Goal: Transaction & Acquisition: Register for event/course

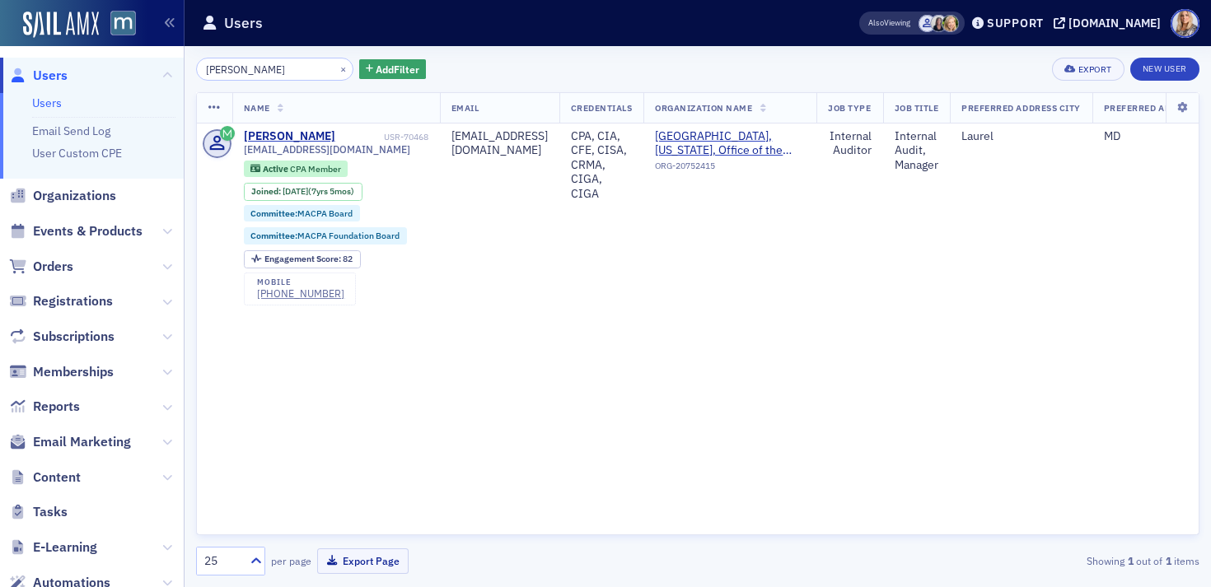
drag, startPoint x: 294, startPoint y: 64, endPoint x: 138, endPoint y: 69, distance: 155.8
click at [138, 69] on div "Users Users Email Send Log User Custom CPE Organizations Events & Products Orde…" at bounding box center [605, 293] width 1211 height 587
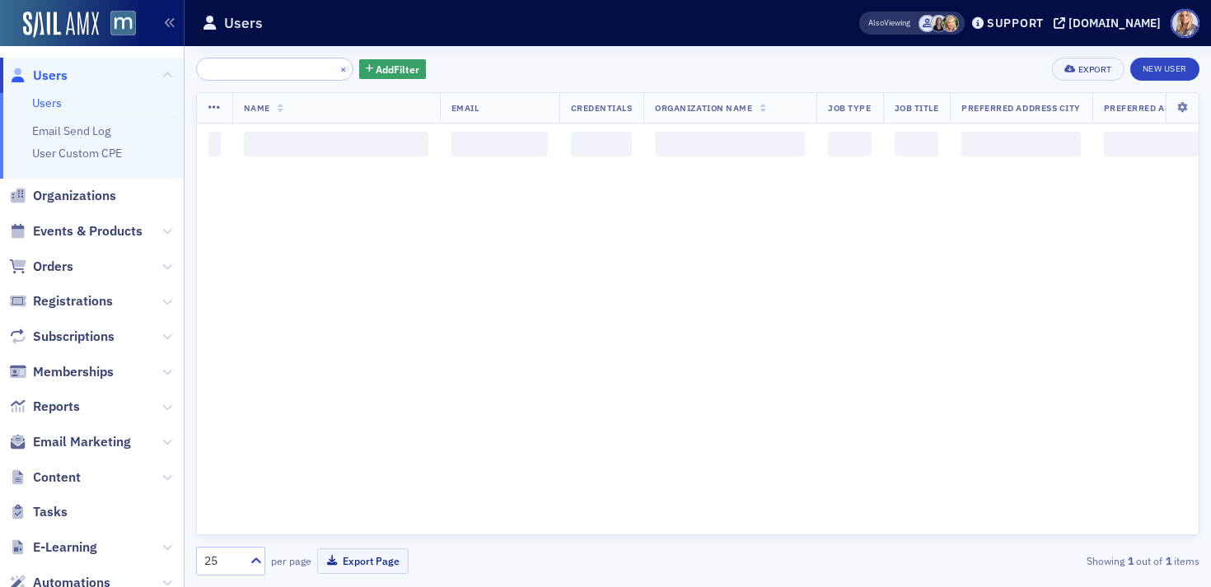
type input "Hi Jeff, I wanted to touch base on a couple of items: Future of Finance (Sept. …"
click at [336, 65] on button "×" at bounding box center [343, 68] width 15 height 15
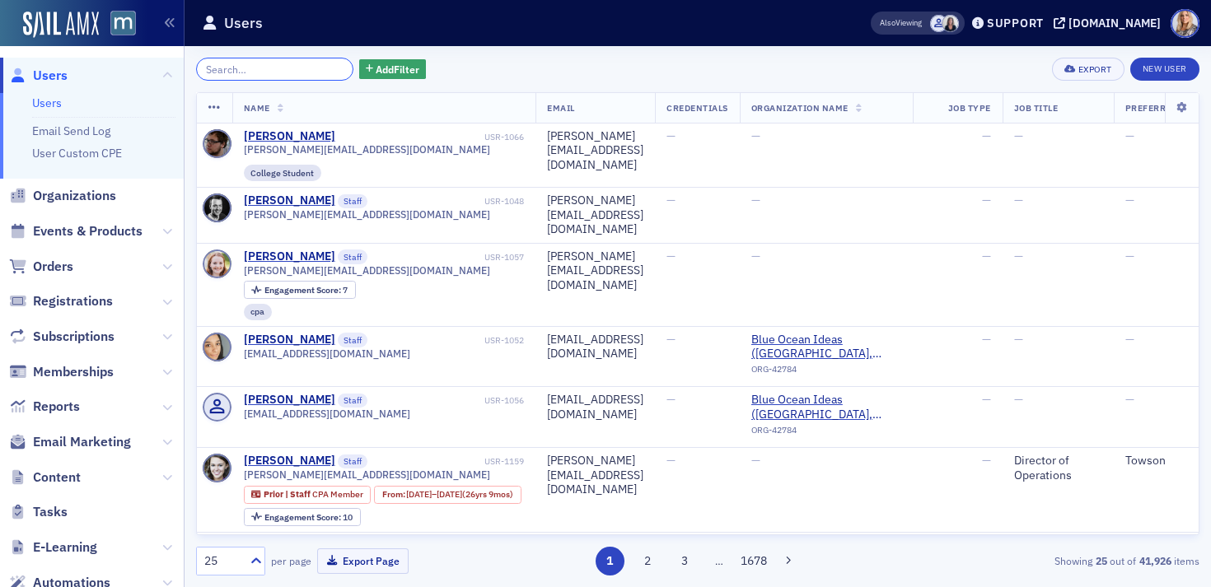
click at [241, 76] on input "search" at bounding box center [274, 69] width 157 height 23
paste input "[PERSON_NAME]"
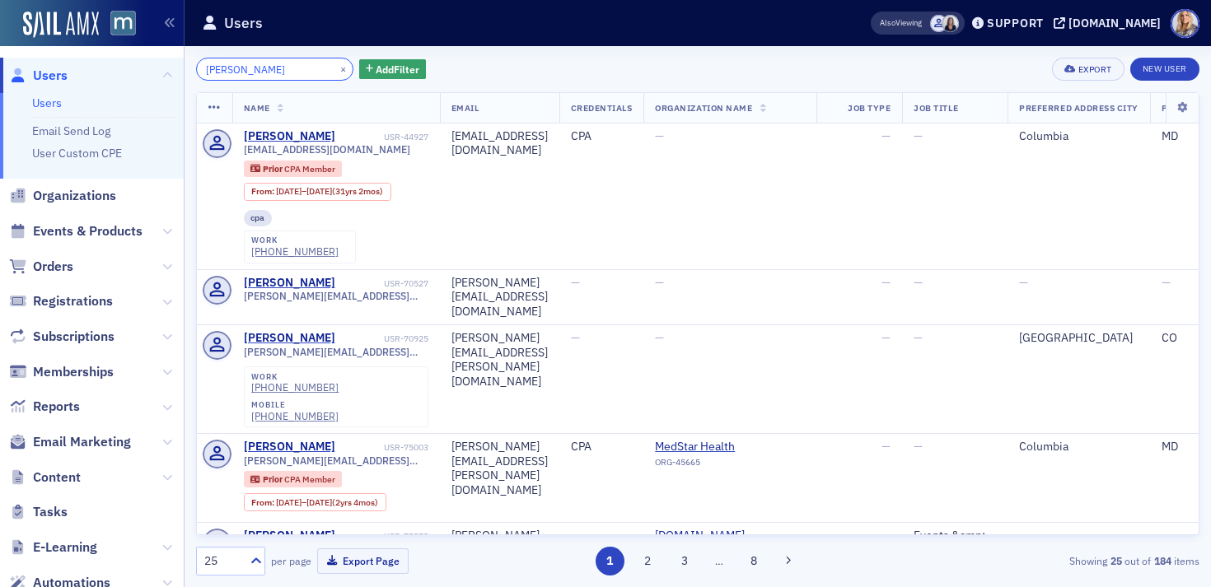
drag, startPoint x: 311, startPoint y: 71, endPoint x: 105, endPoint y: 82, distance: 207.0
click at [105, 82] on div "Users Users Email Send Log User Custom CPE Organizations Events & Products Orde…" at bounding box center [605, 293] width 1211 height 587
drag, startPoint x: 309, startPoint y: 70, endPoint x: 133, endPoint y: 67, distance: 175.5
click at [133, 67] on div "Users Users Email Send Log User Custom CPE Organizations Events & Products Orde…" at bounding box center [605, 293] width 1211 height 587
paste input "[EMAIL_ADDRESS][DOMAIN_NAME]"
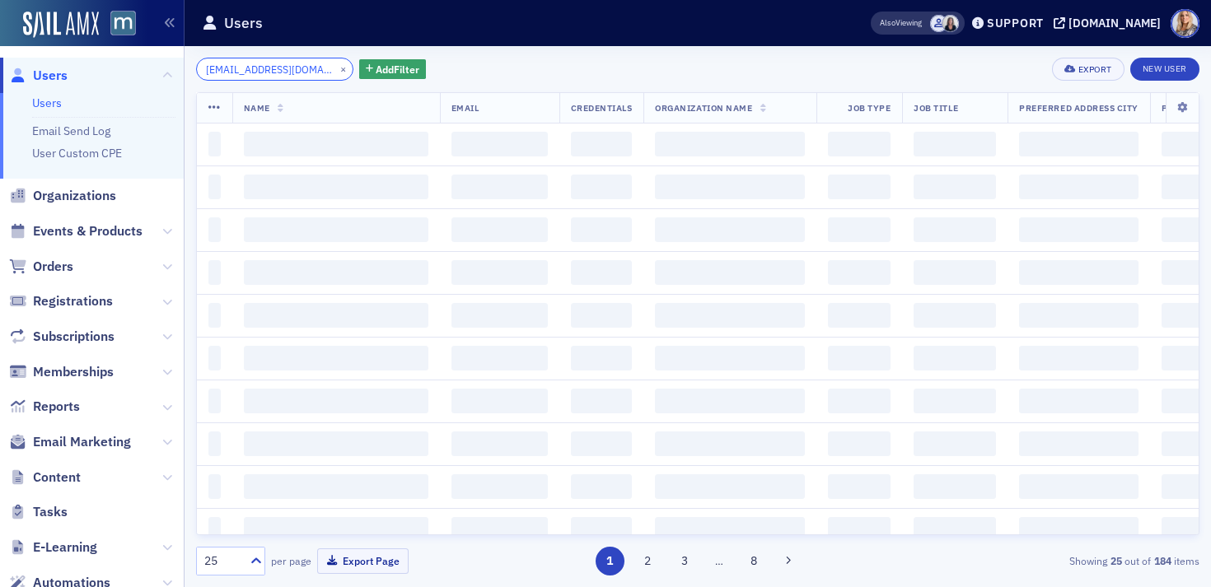
scroll to position [0, 26]
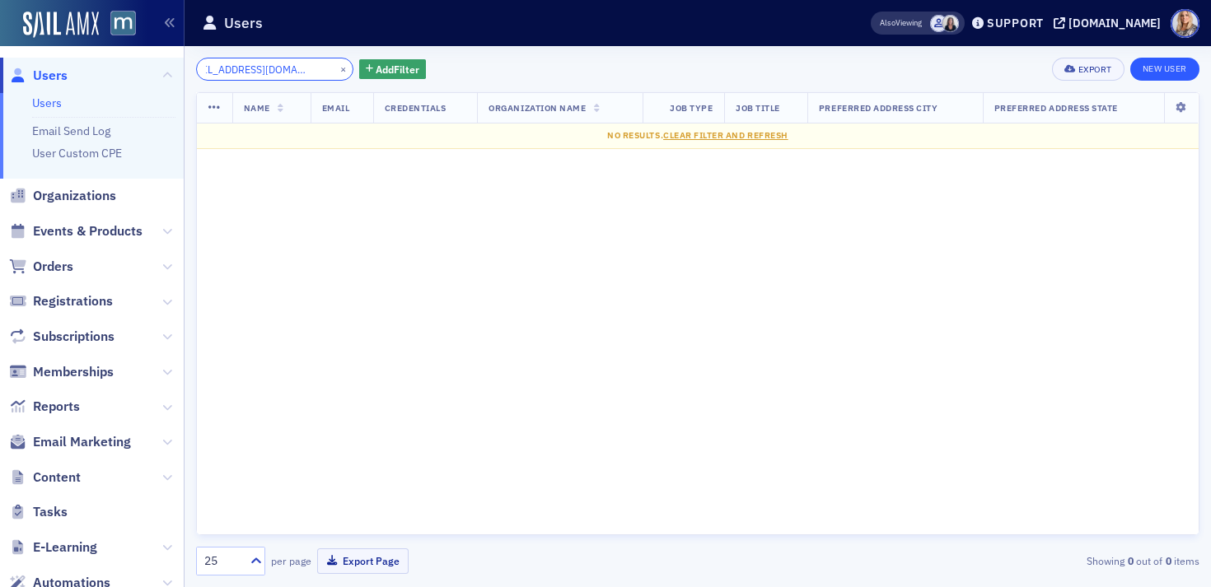
type input "[EMAIL_ADDRESS][DOMAIN_NAME]"
click at [1165, 71] on link "New User" at bounding box center [1164, 69] width 69 height 23
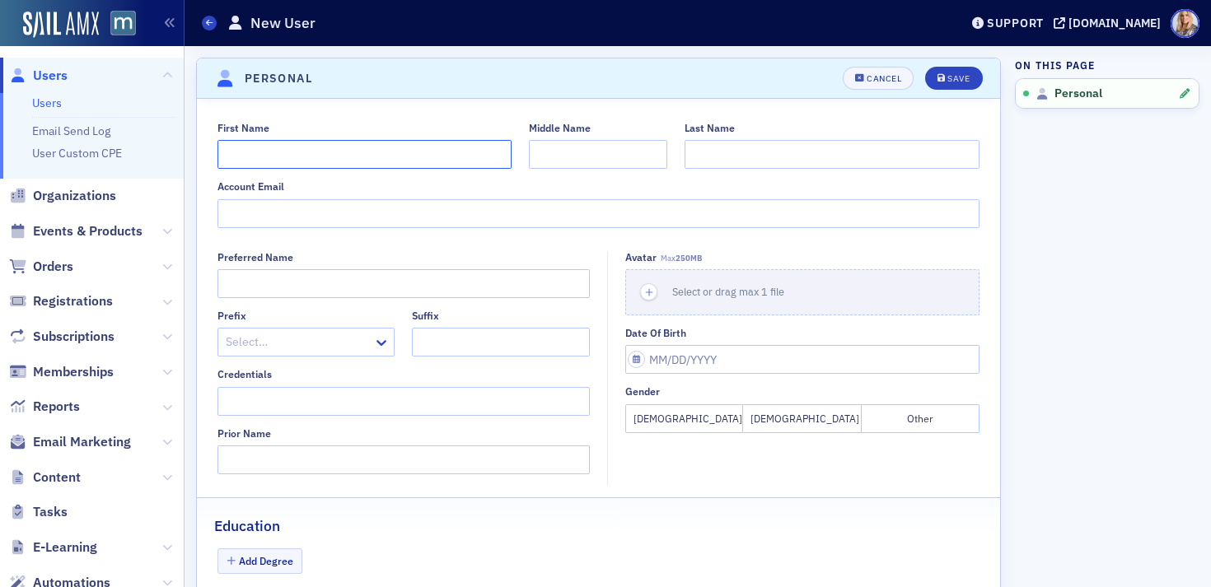
click at [446, 160] on input "First Name" at bounding box center [364, 154] width 295 height 29
click at [301, 213] on input "Account Email" at bounding box center [598, 213] width 763 height 29
paste input "[EMAIL_ADDRESS][DOMAIN_NAME]"
type input "[EMAIL_ADDRESS][DOMAIN_NAME]"
click at [242, 157] on input "First Name" at bounding box center [364, 154] width 295 height 29
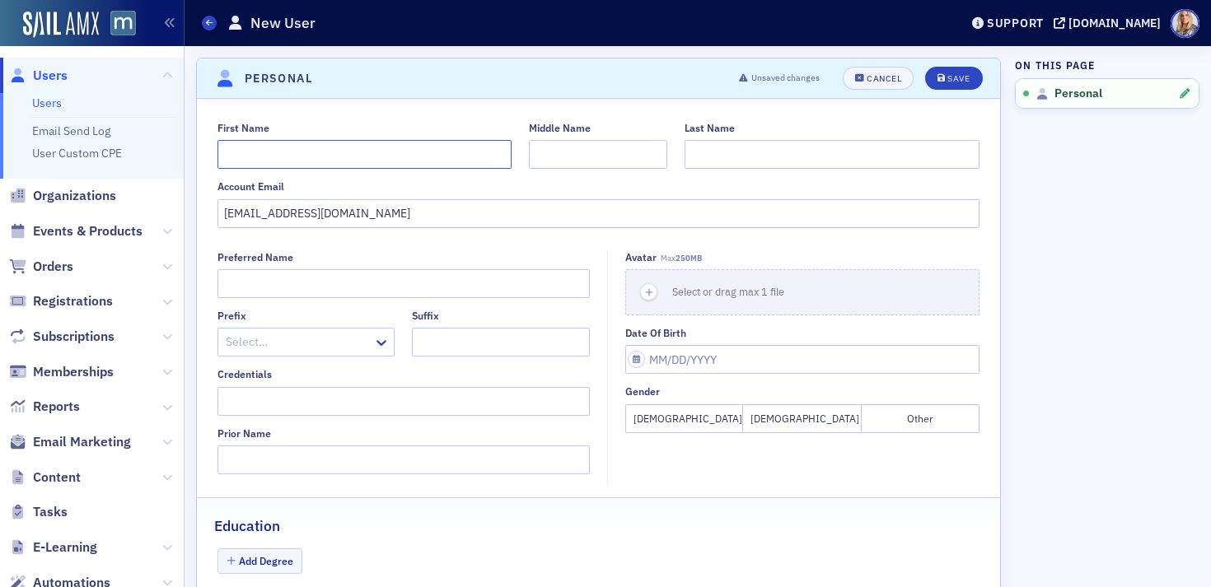
paste input "Karen"
type input "Karen"
click at [712, 152] on input "Last Name" at bounding box center [832, 154] width 295 height 29
paste input "Johnson-Moore"
type input "Johnson-Moore"
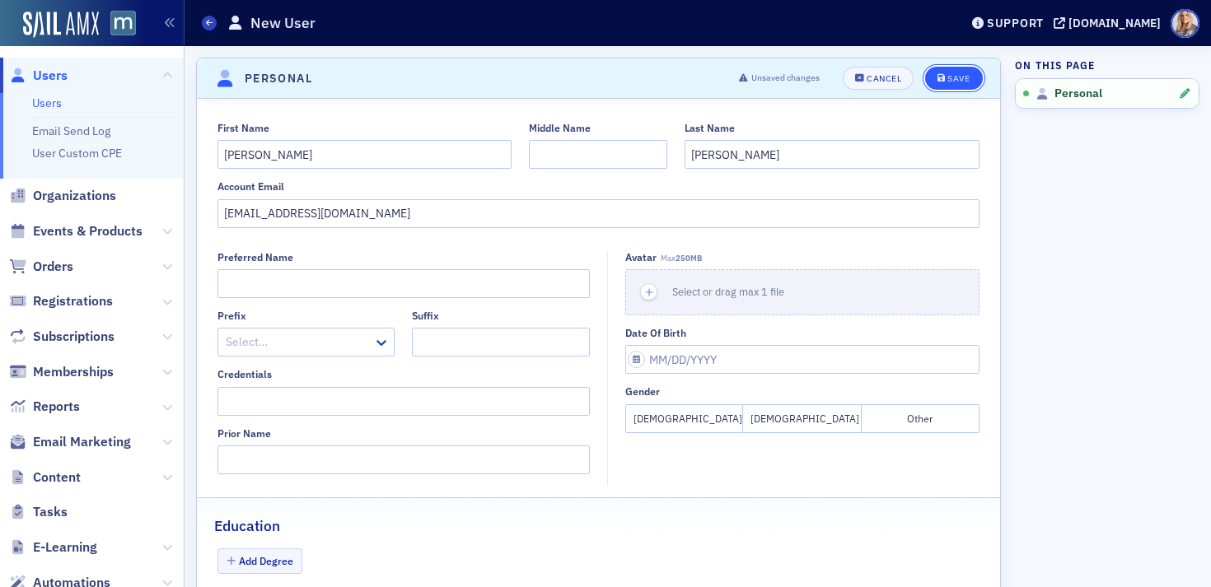
click at [941, 76] on icon "submit" at bounding box center [941, 78] width 8 height 9
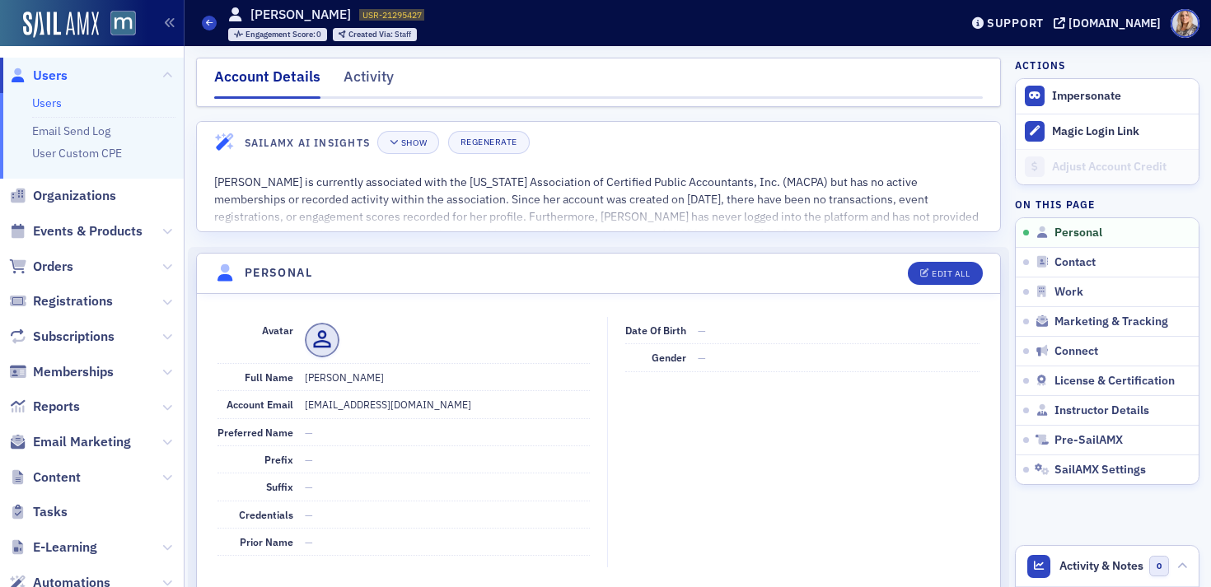
click at [44, 99] on link "Users" at bounding box center [47, 103] width 30 height 15
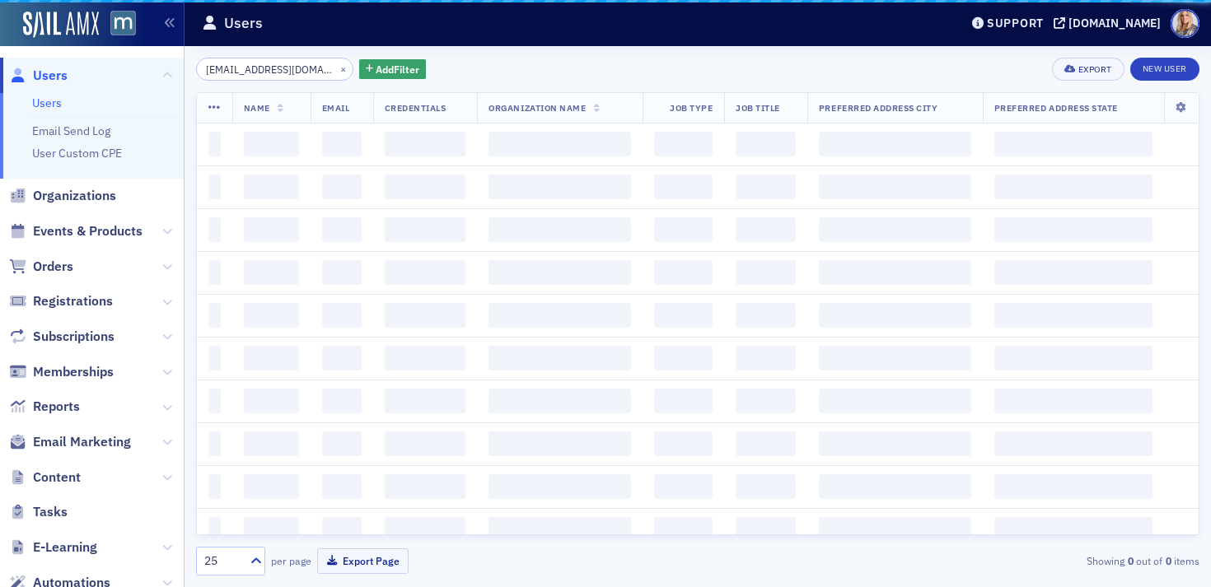
scroll to position [0, 26]
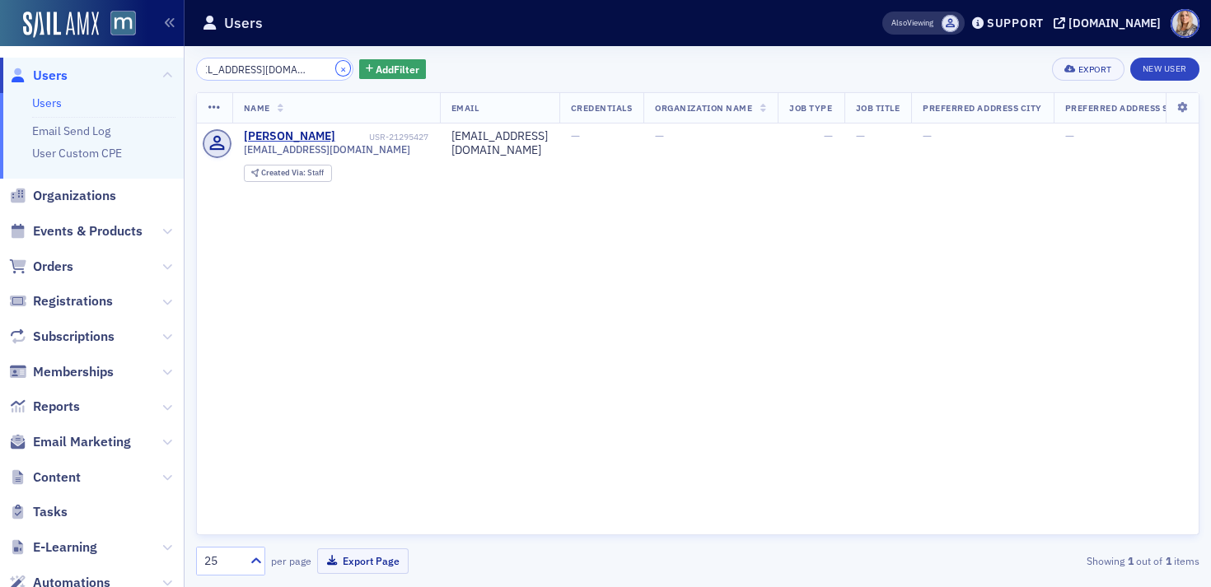
click at [336, 71] on button "×" at bounding box center [343, 68] width 15 height 15
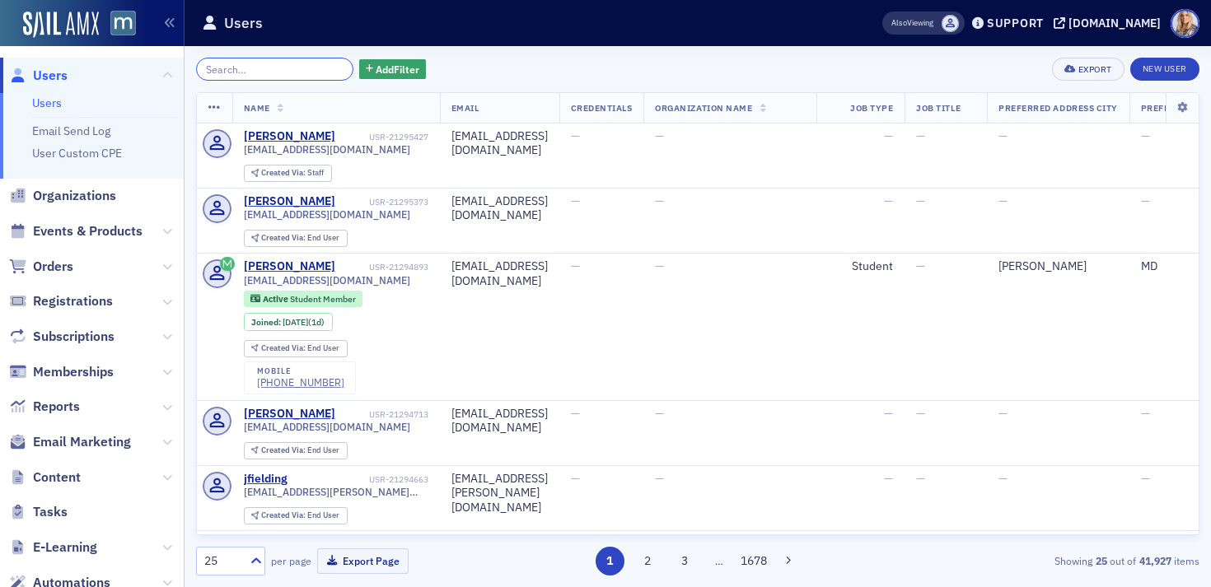
click at [290, 73] on input "search" at bounding box center [274, 69] width 157 height 23
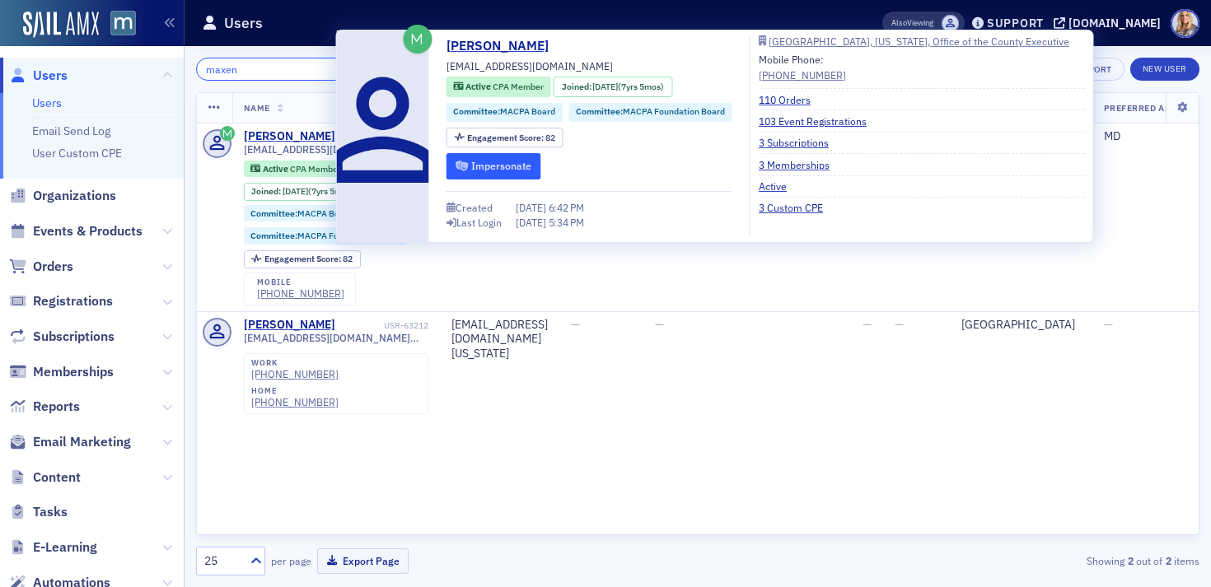
type input "maxen"
click at [465, 163] on icon "submit" at bounding box center [462, 166] width 12 height 10
drag, startPoint x: 572, startPoint y: 44, endPoint x: 447, endPoint y: 40, distance: 124.4
click at [447, 40] on div "Maxene Bardwell bardwellmaxene@gmail.com Active CPA Member Joined : 4/2/2018 (7…" at bounding box center [589, 136] width 286 height 200
copy link "Maxene Bardwell"
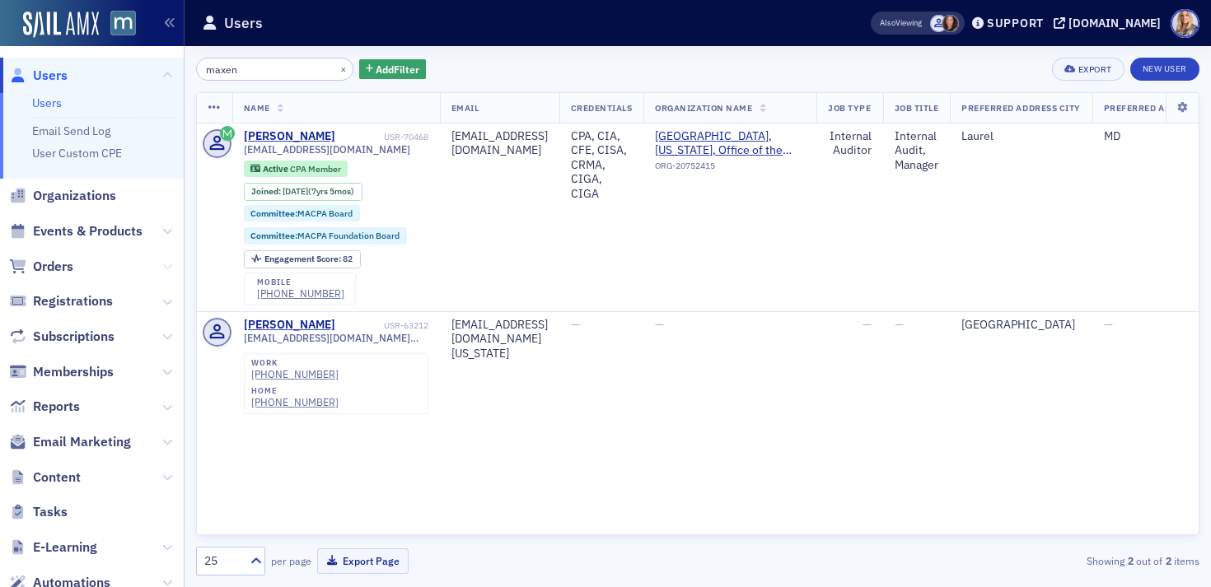
click at [162, 269] on icon at bounding box center [167, 267] width 10 height 10
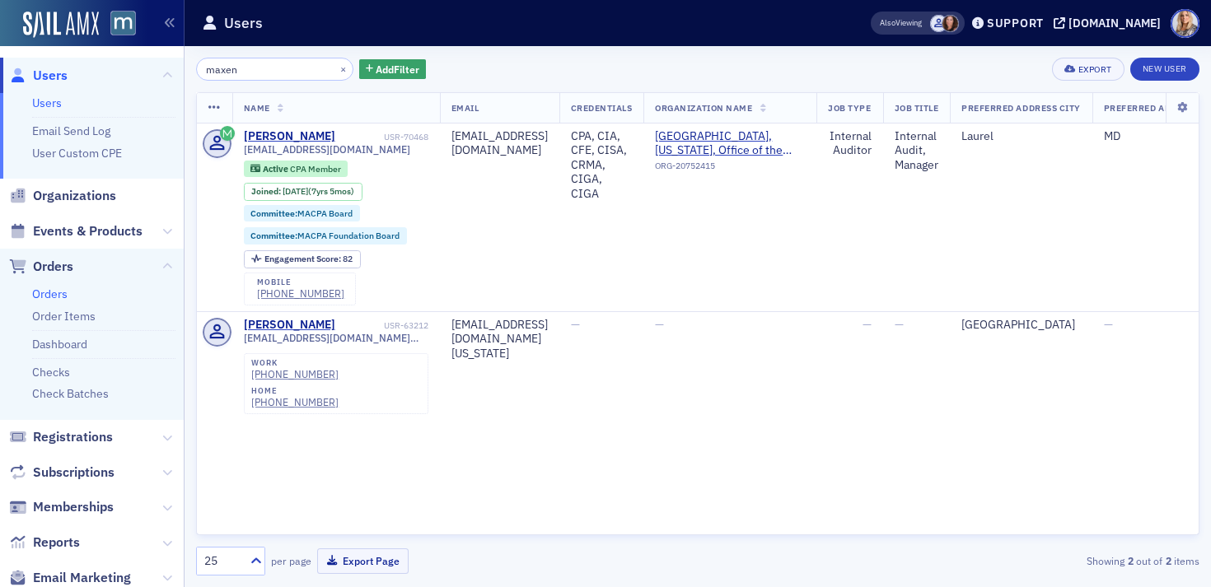
click at [59, 294] on link "Orders" at bounding box center [49, 294] width 35 height 15
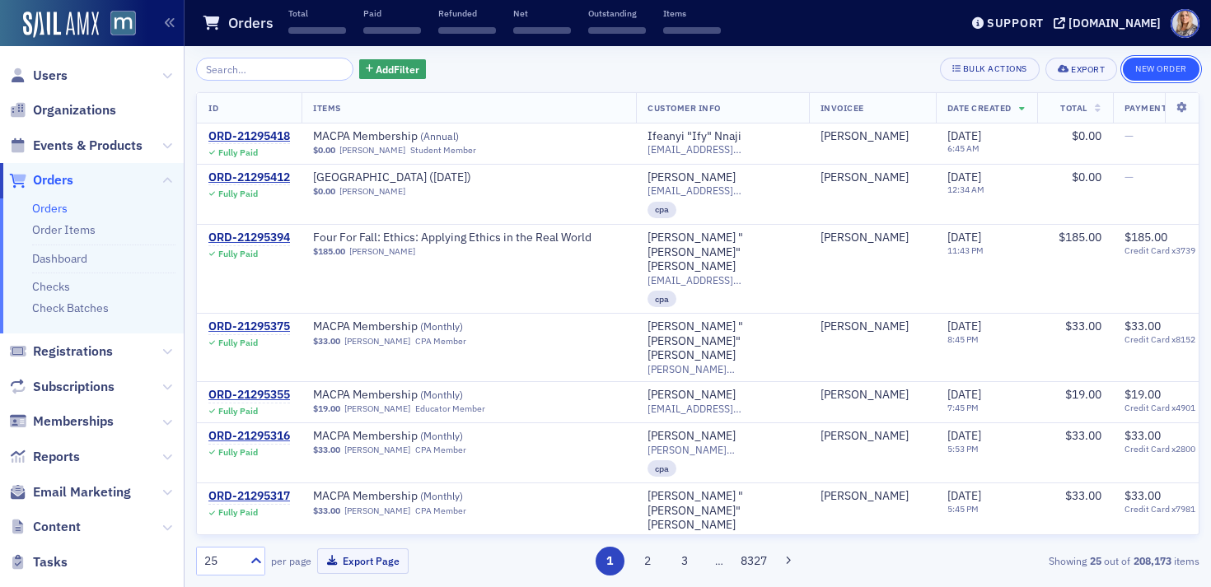
click at [1166, 75] on button "New Order" at bounding box center [1161, 69] width 77 height 23
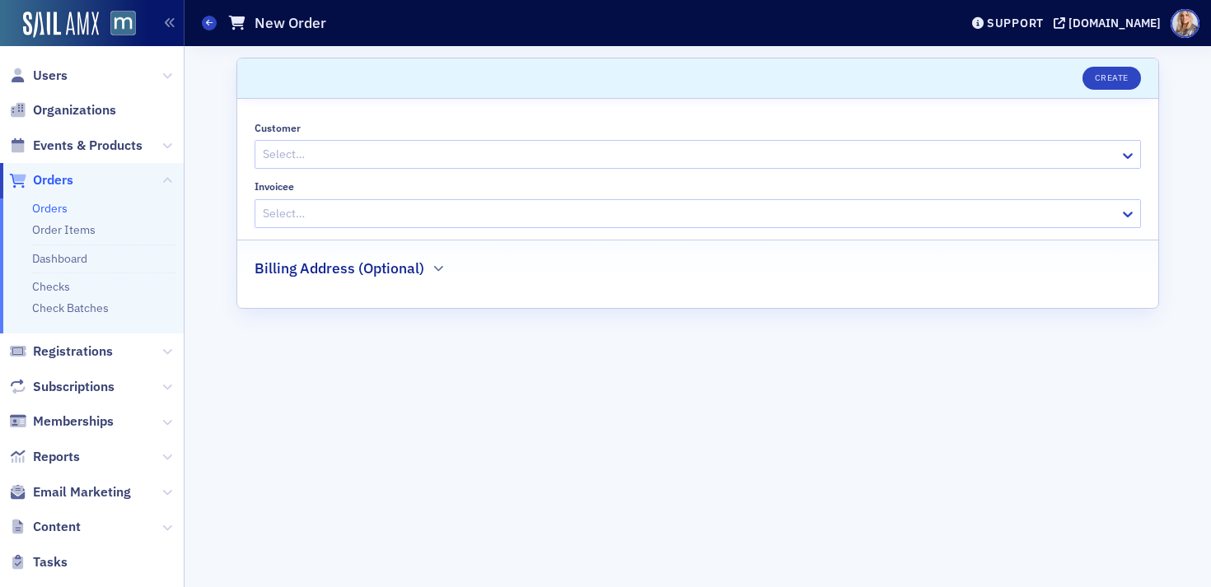
click at [629, 162] on div at bounding box center [689, 154] width 857 height 21
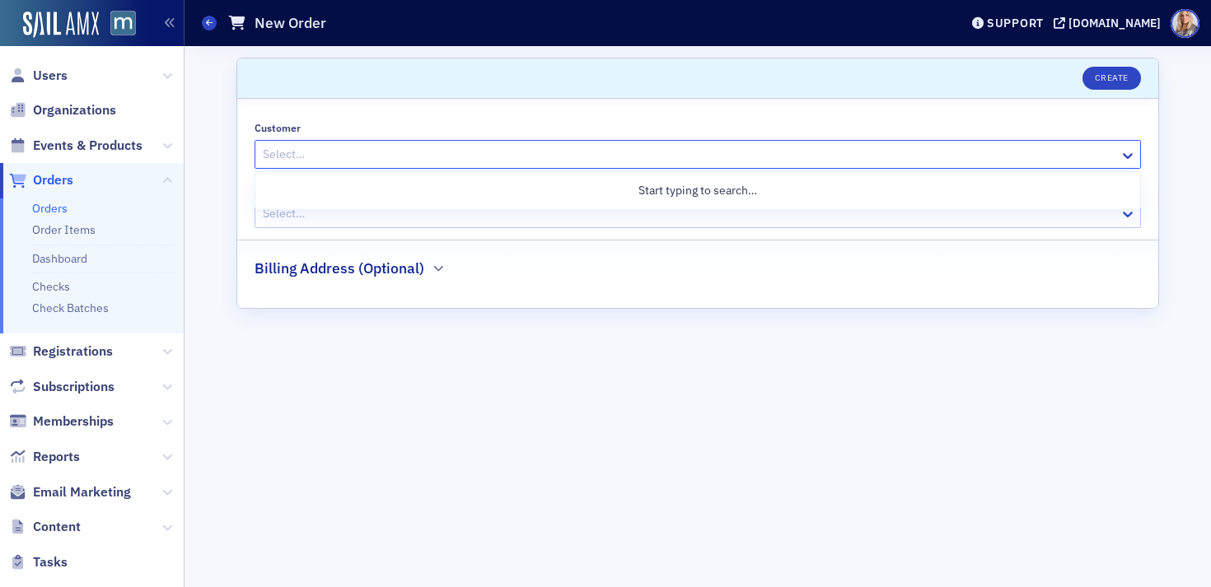
paste input "Maxene Bardwell"
type input "Maxene Bardwell"
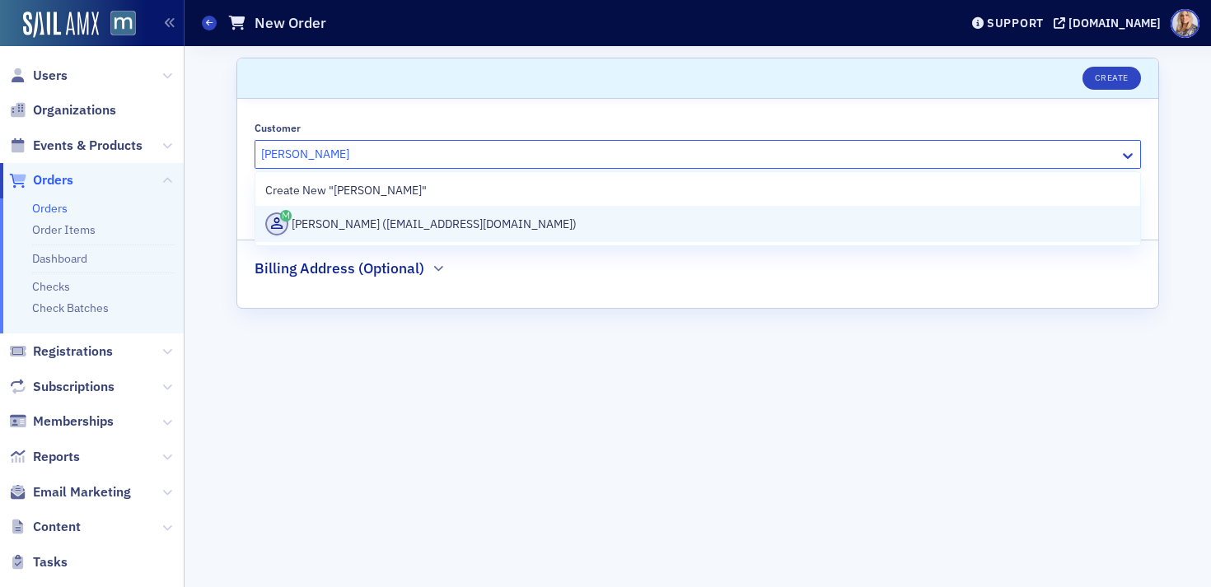
click at [529, 219] on div "Maxene Bardwell (bardwellmaxene@gmail.com)" at bounding box center [697, 224] width 865 height 23
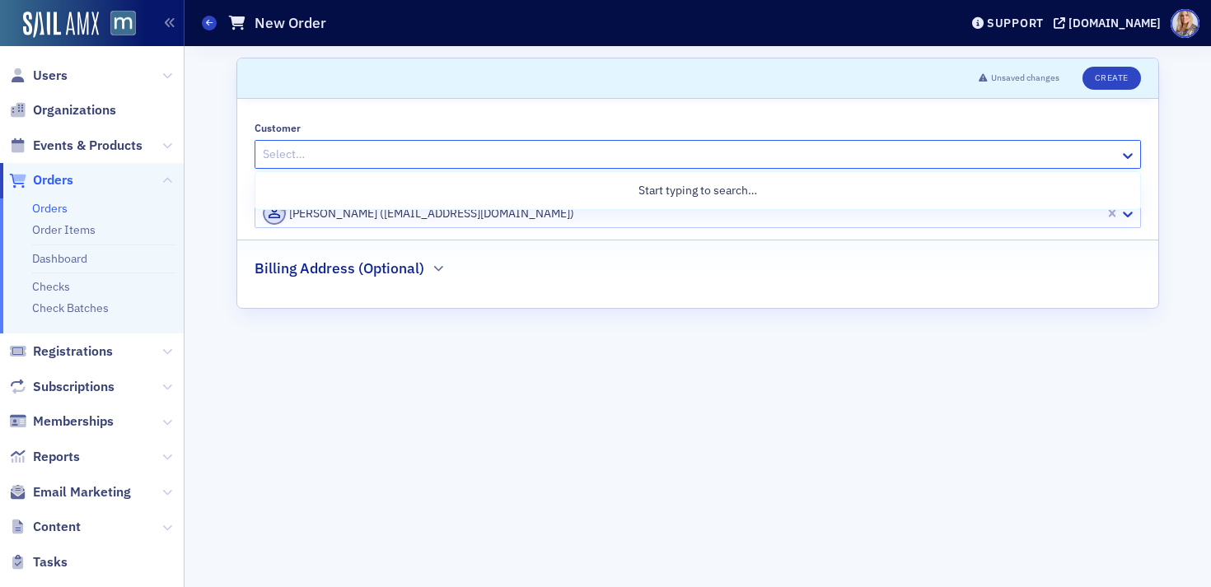
click at [474, 159] on div at bounding box center [689, 154] width 857 height 21
click at [322, 157] on div at bounding box center [689, 154] width 857 height 21
paste input "Karen Johnson-Moor"
type input "Karen Johnson-Moor"
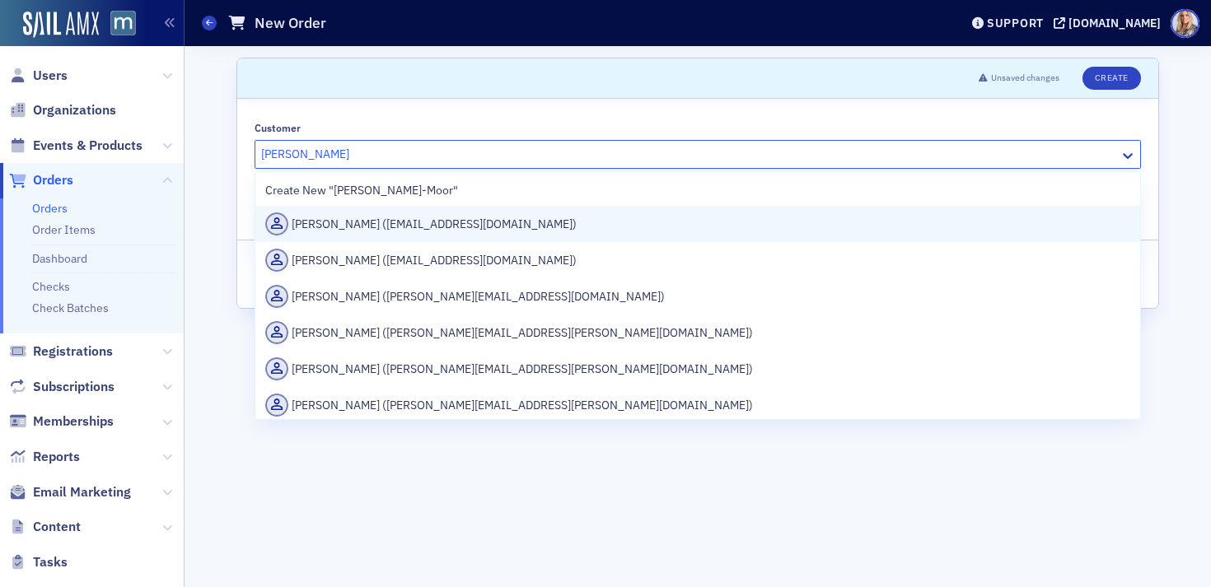
click at [388, 229] on div "Karen Johnson-Moore (kjohnsonmoore@co.pg.md.us)" at bounding box center [697, 224] width 865 height 23
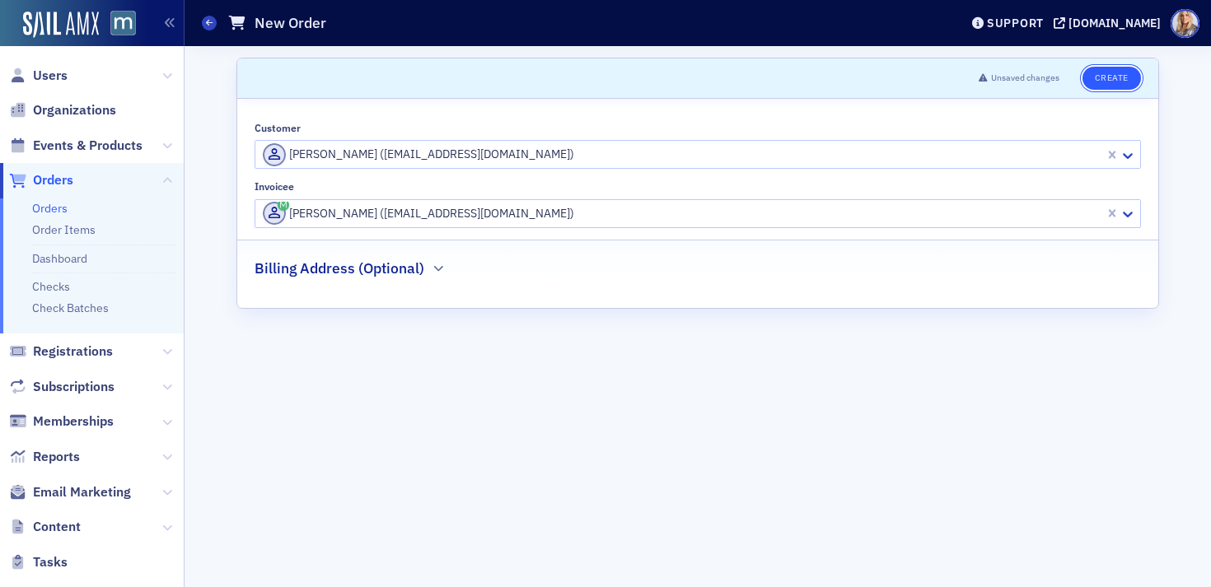
click at [1113, 76] on button "Create" at bounding box center [1111, 78] width 58 height 23
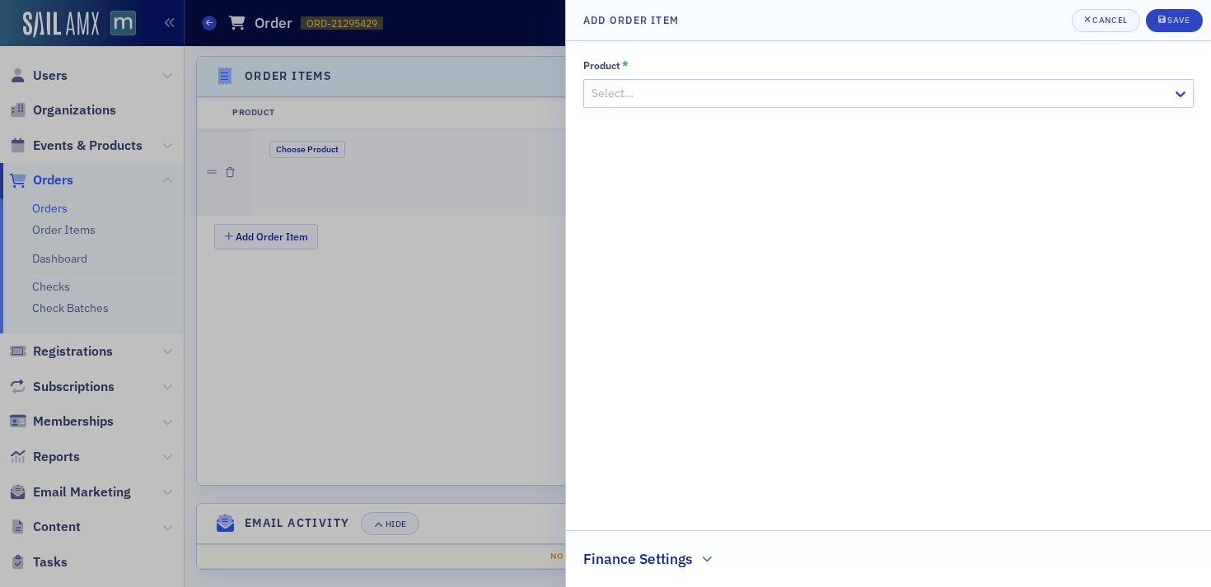
scroll to position [541, 0]
click at [660, 101] on div at bounding box center [880, 93] width 581 height 21
type input "Voice of impact"
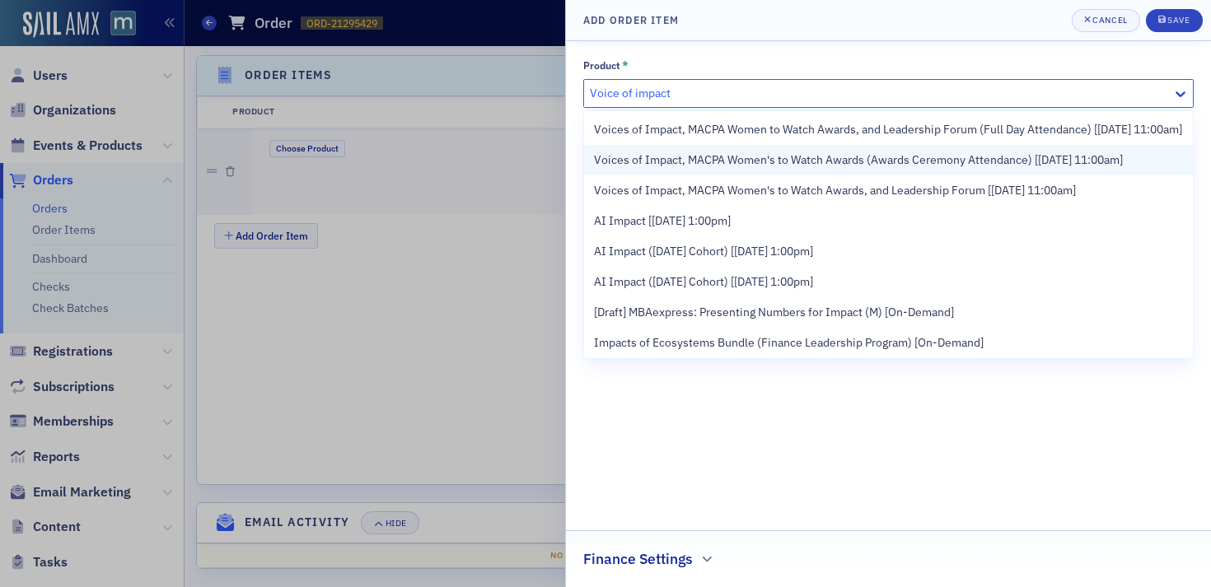
click at [675, 169] on span "Voices of Impact, MACPA Women's to Watch Awards (Awards Ceremony Attendance) [9…" at bounding box center [858, 160] width 529 height 17
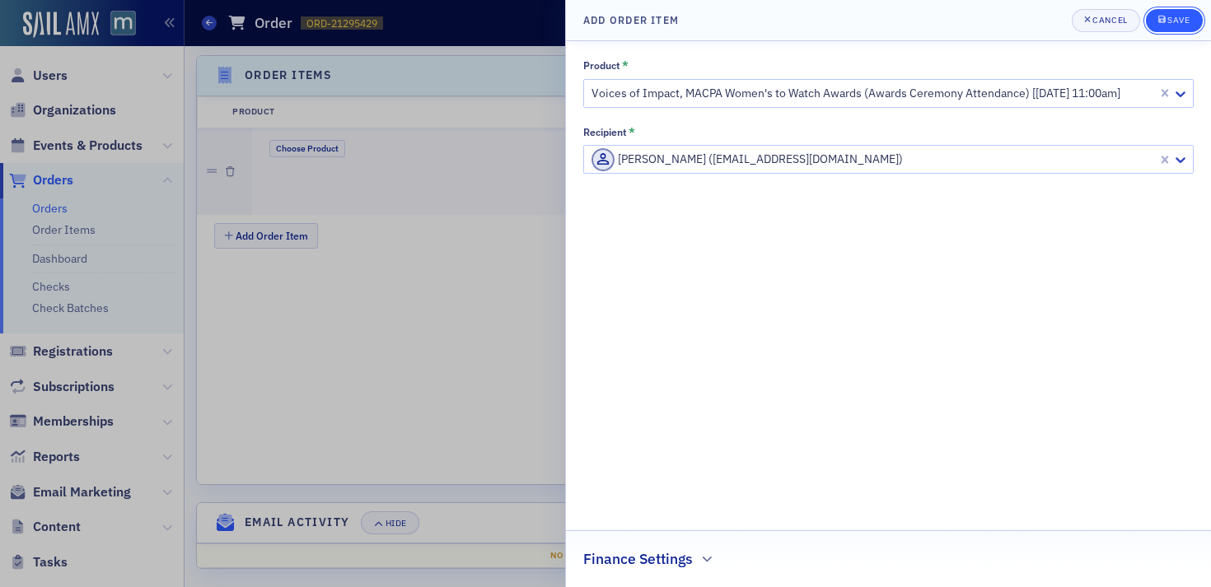
click at [1174, 16] on div "Save" at bounding box center [1178, 20] width 22 height 9
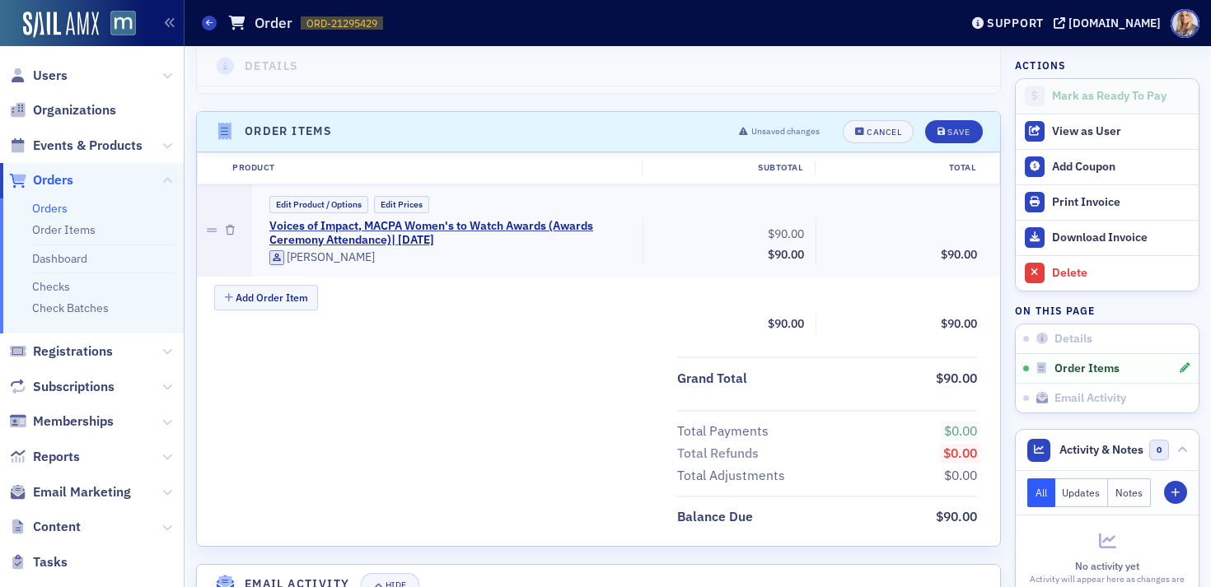
scroll to position [492, 0]
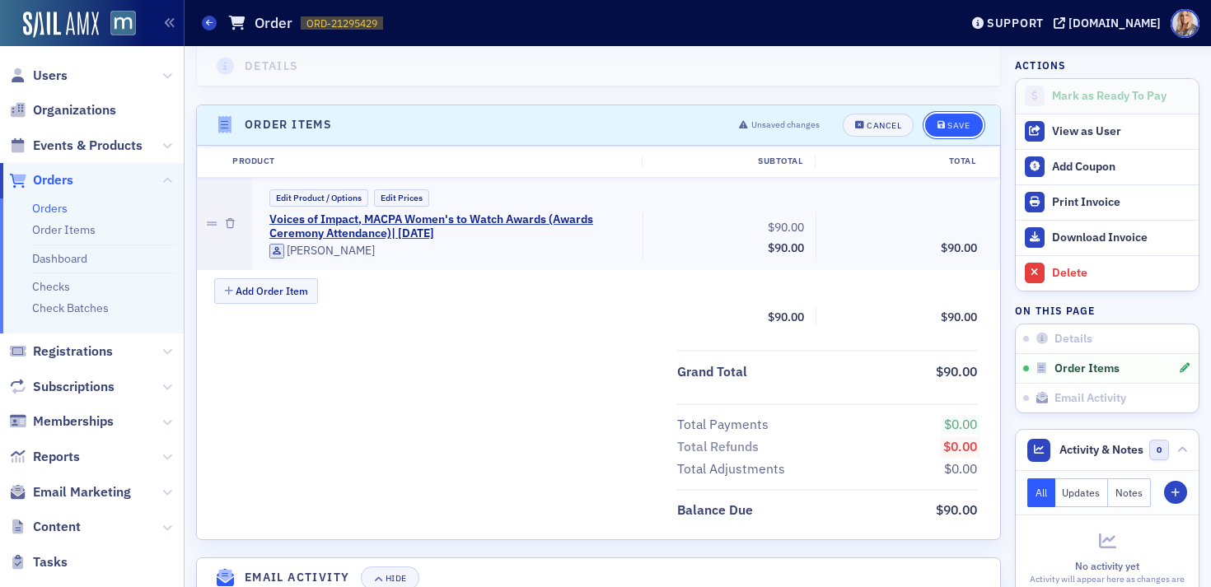
click at [958, 124] on div "Save" at bounding box center [958, 125] width 22 height 9
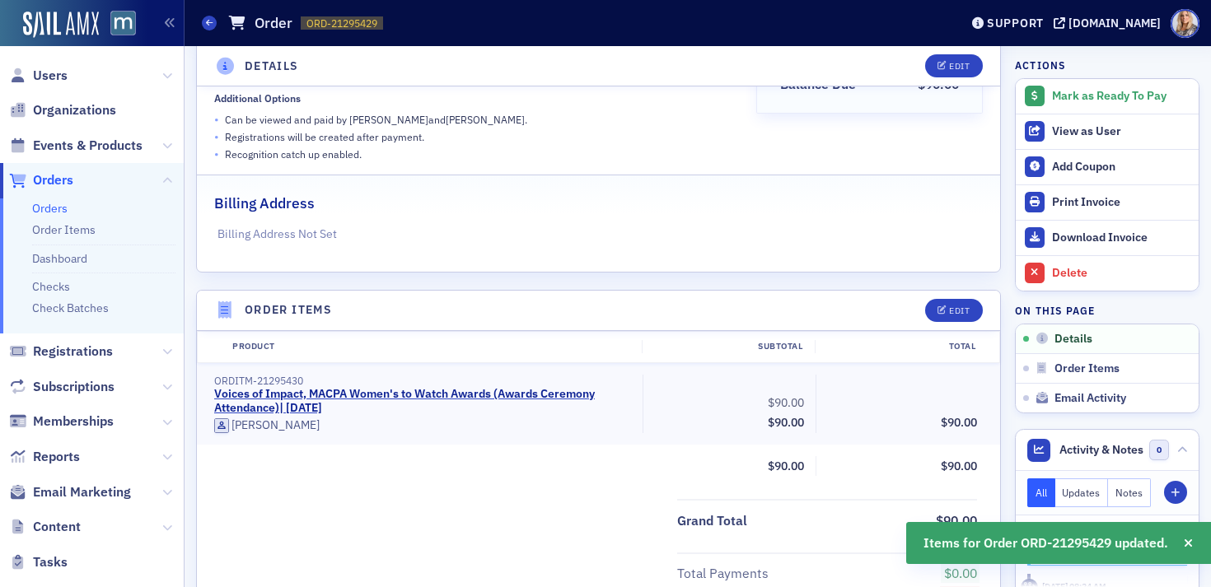
scroll to position [0, 0]
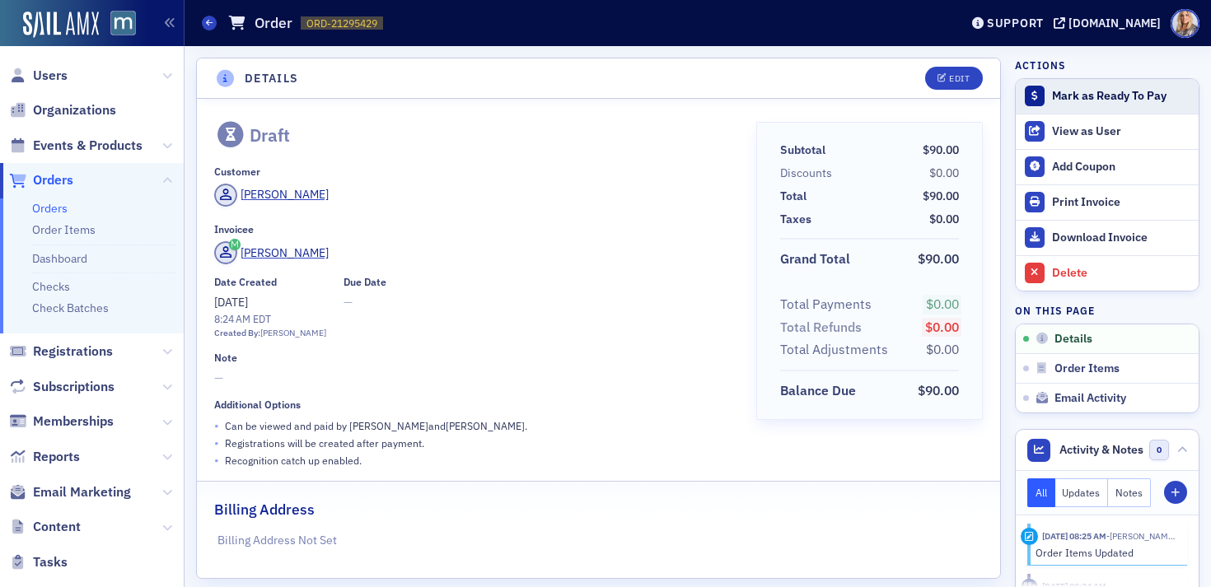
click at [1150, 97] on div "Mark as Ready To Pay" at bounding box center [1121, 96] width 138 height 15
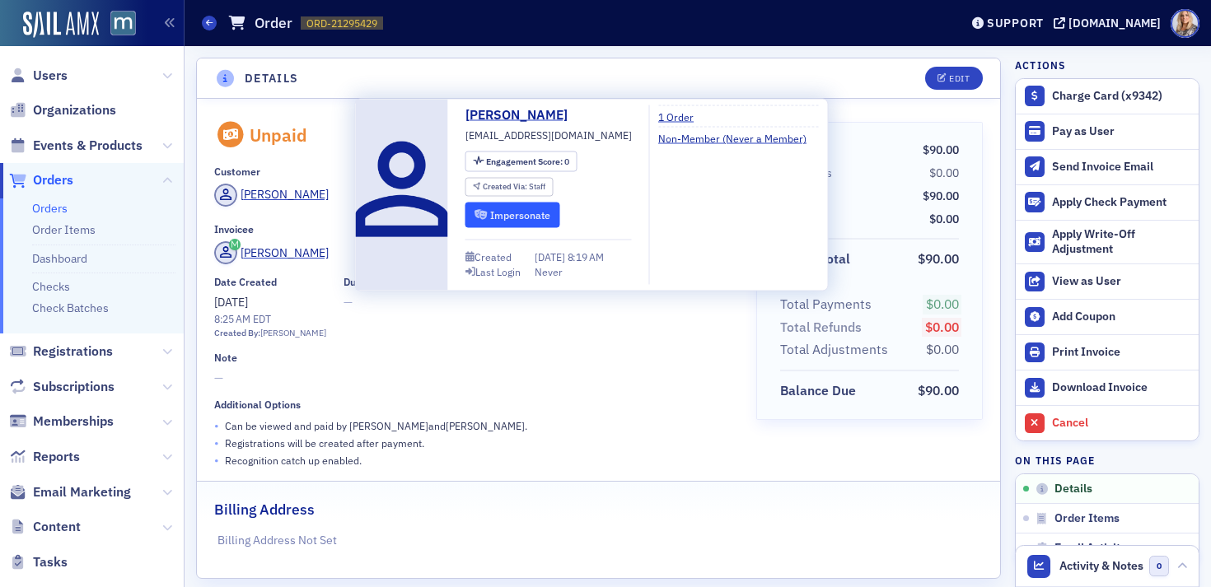
click at [491, 217] on button "Impersonate" at bounding box center [512, 215] width 95 height 26
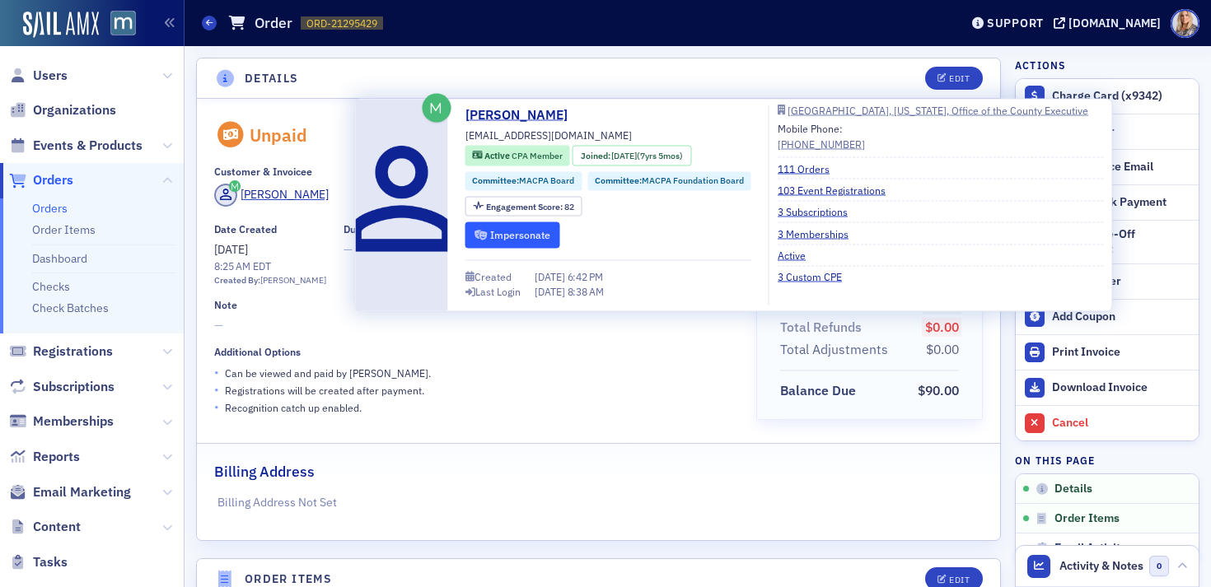
click at [531, 232] on button "Impersonate" at bounding box center [512, 235] width 95 height 26
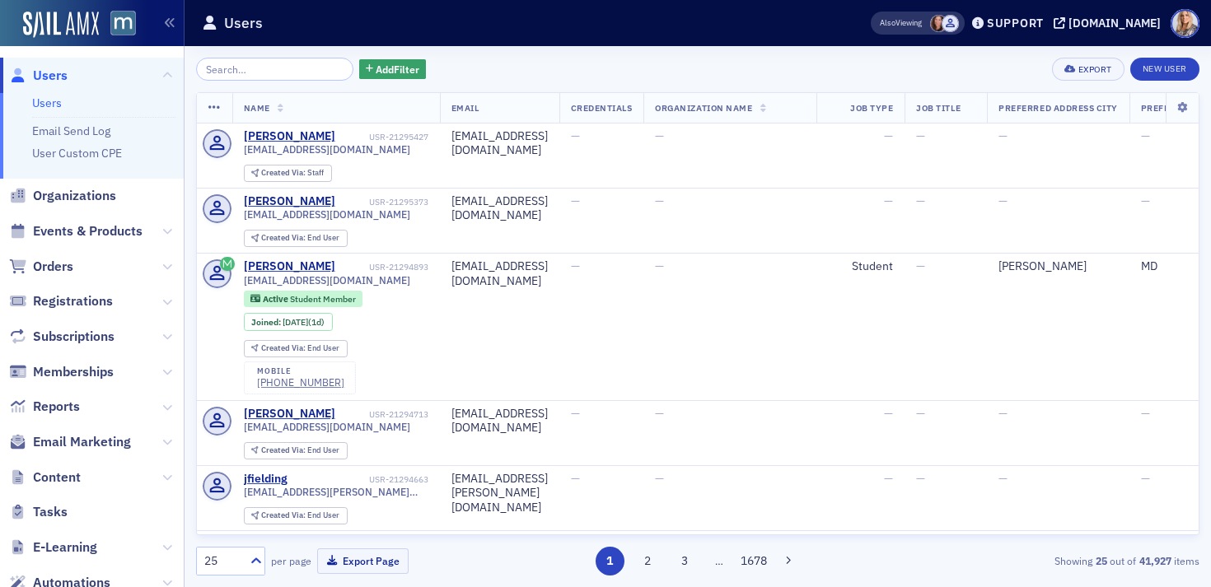
click at [231, 72] on input "search" at bounding box center [274, 69] width 157 height 23
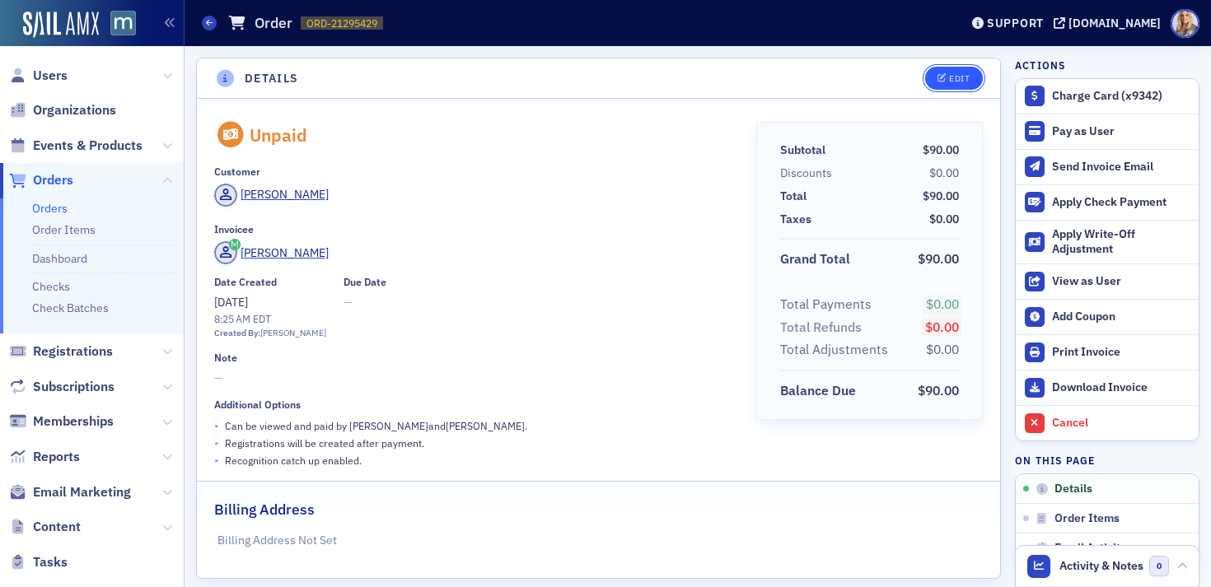
click at [951, 82] on div "Edit" at bounding box center [959, 78] width 21 height 9
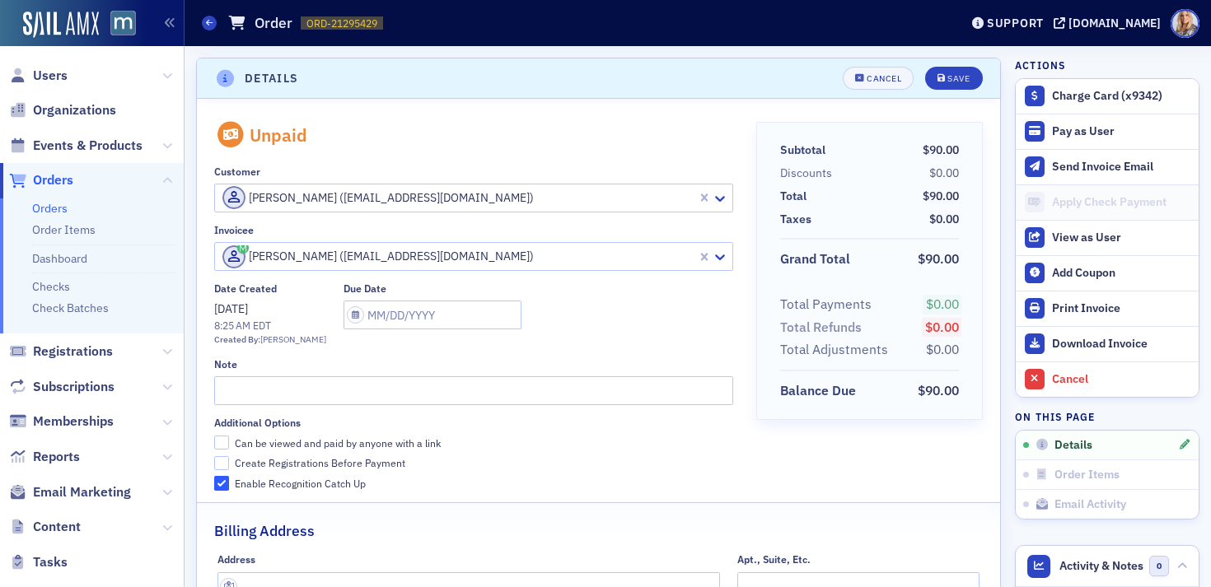
scroll to position [3, 0]
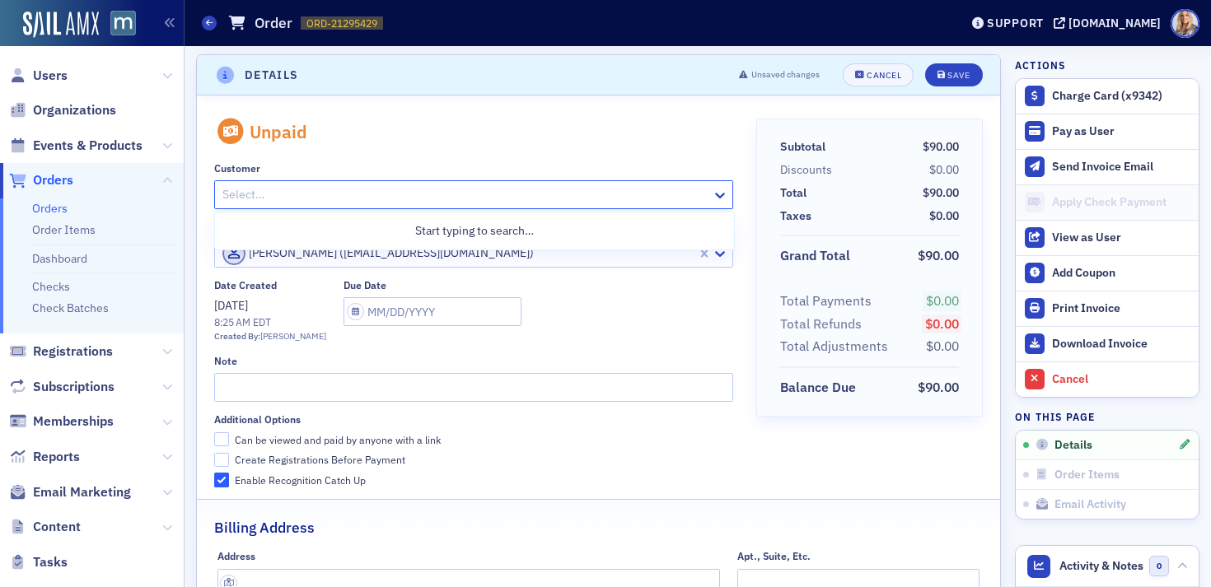
click at [292, 194] on div at bounding box center [465, 195] width 489 height 21
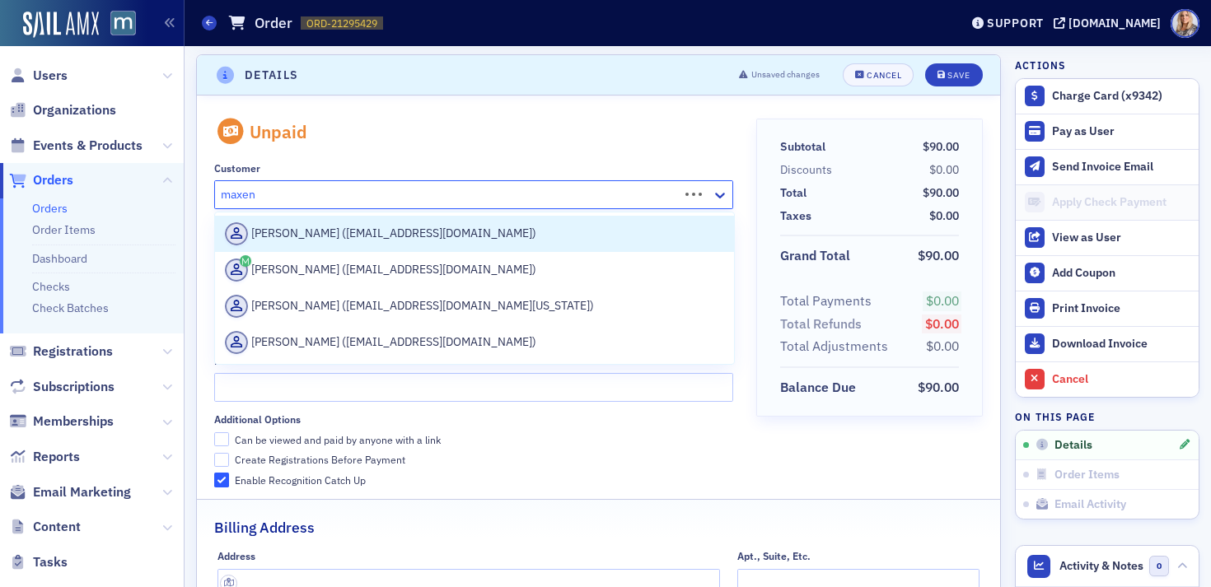
type input "maxene"
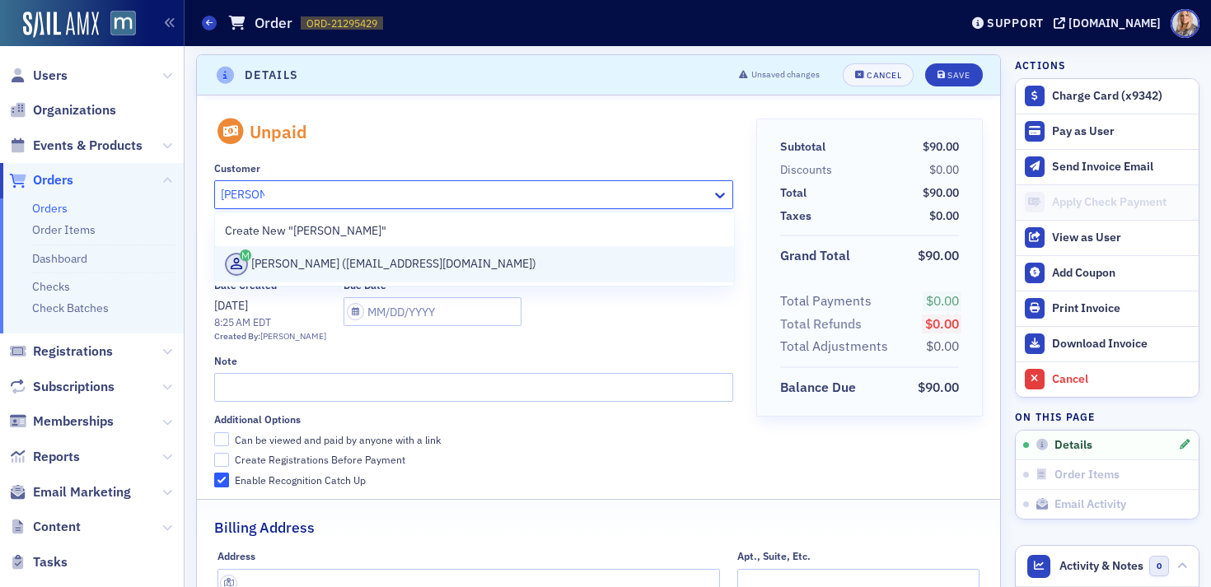
click at [301, 262] on div "Maxene Bardwell (bardwellmaxene@gmail.com)" at bounding box center [474, 264] width 499 height 23
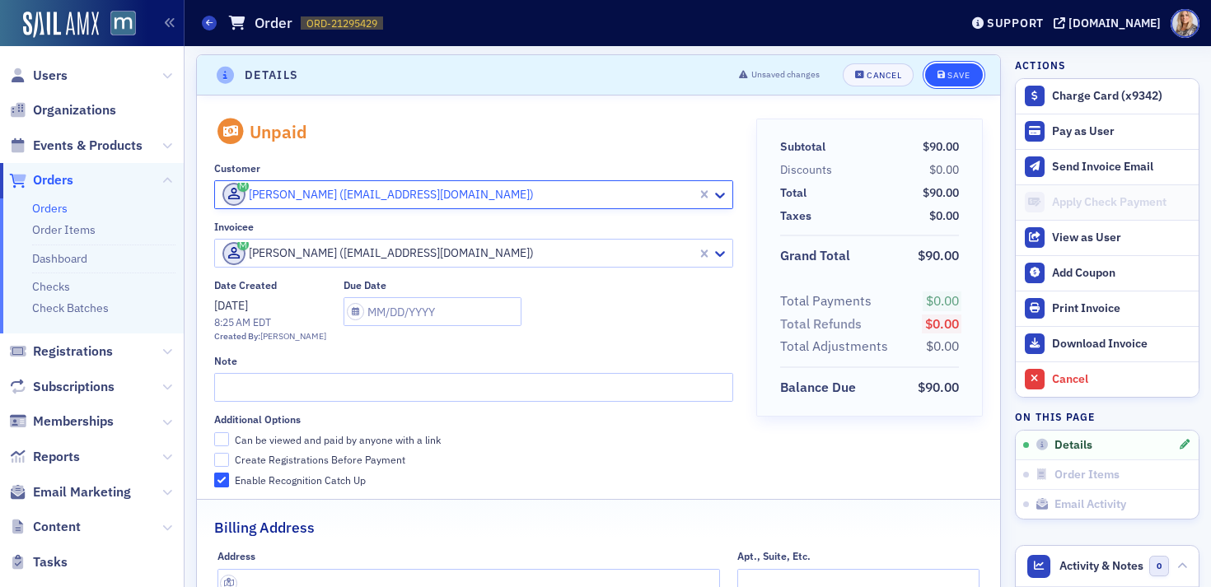
click at [949, 77] on div "Save" at bounding box center [958, 75] width 22 height 9
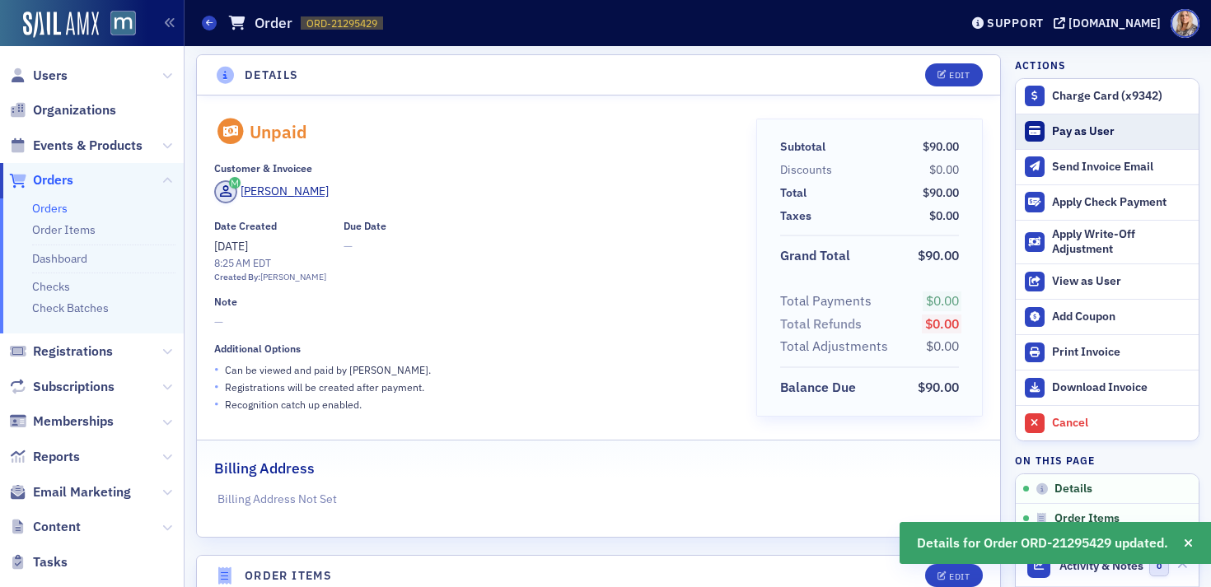
click at [1066, 129] on div "Pay as User" at bounding box center [1121, 131] width 138 height 15
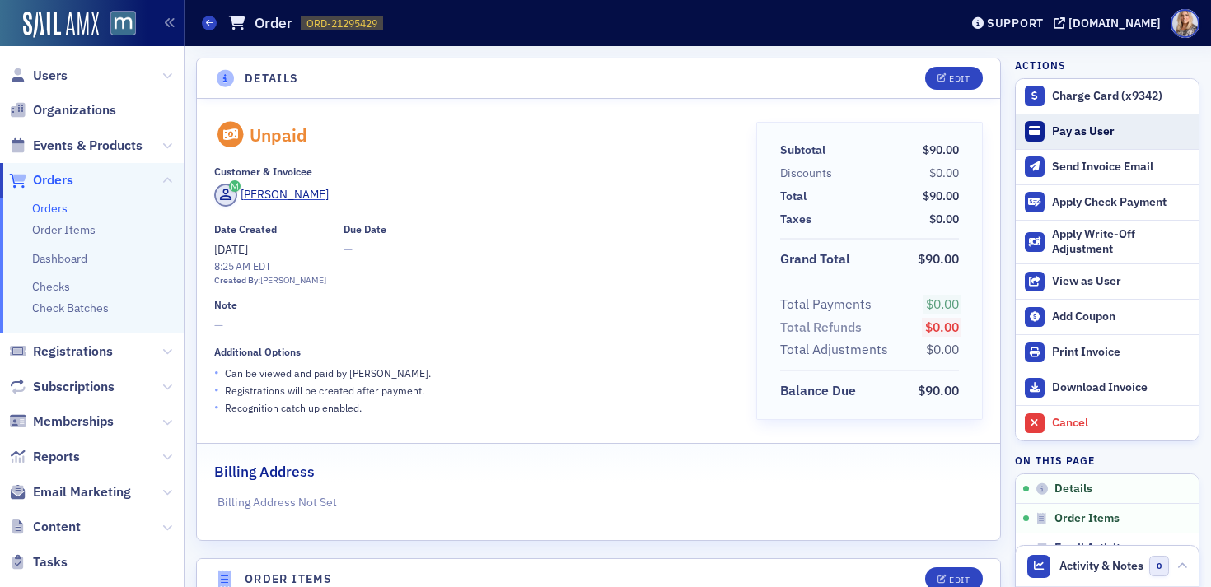
click at [1083, 134] on div "Pay as User" at bounding box center [1121, 131] width 138 height 15
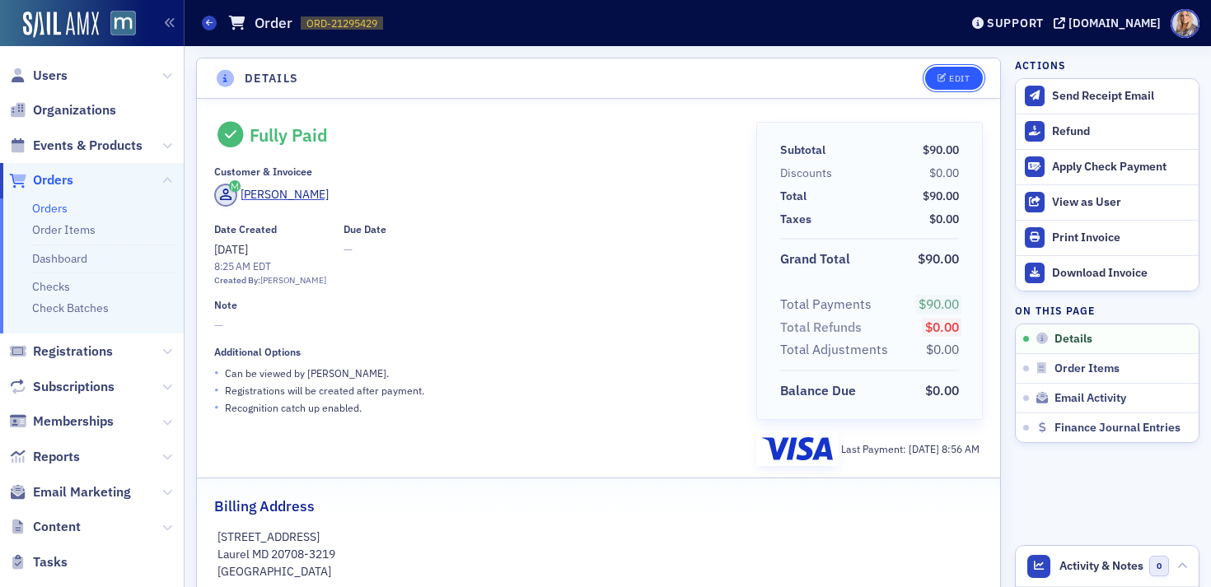
click at [951, 70] on button "Edit" at bounding box center [953, 78] width 57 height 23
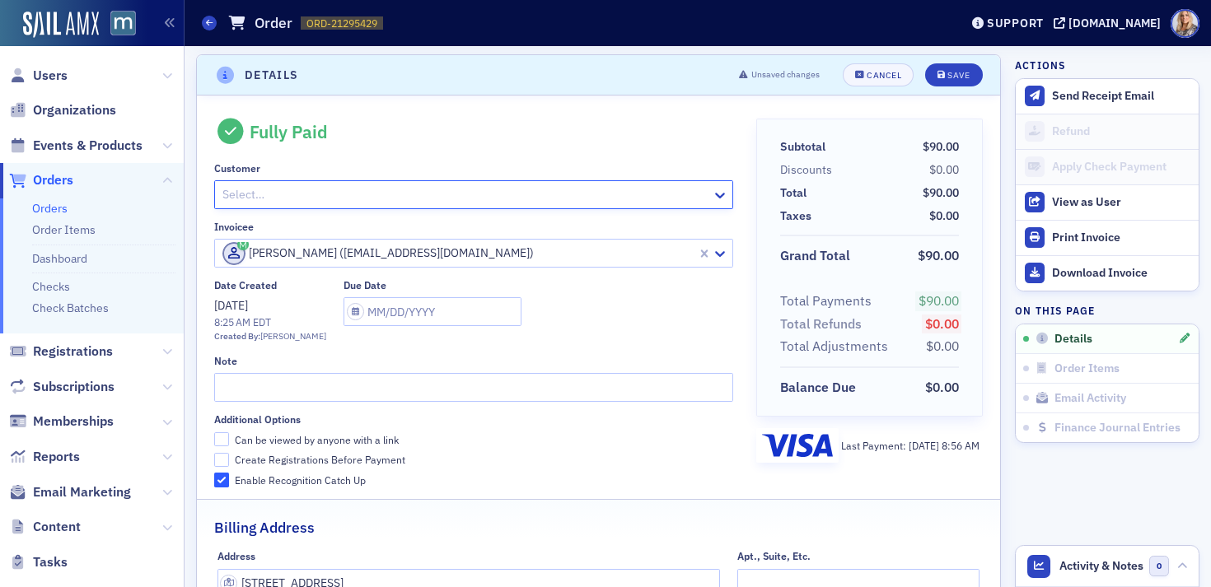
click at [407, 194] on div at bounding box center [465, 195] width 489 height 21
click at [241, 193] on div at bounding box center [465, 195] width 489 height 21
paste input "[EMAIL_ADDRESS][DOMAIN_NAME]"
type input "[EMAIL_ADDRESS][DOMAIN_NAME]"
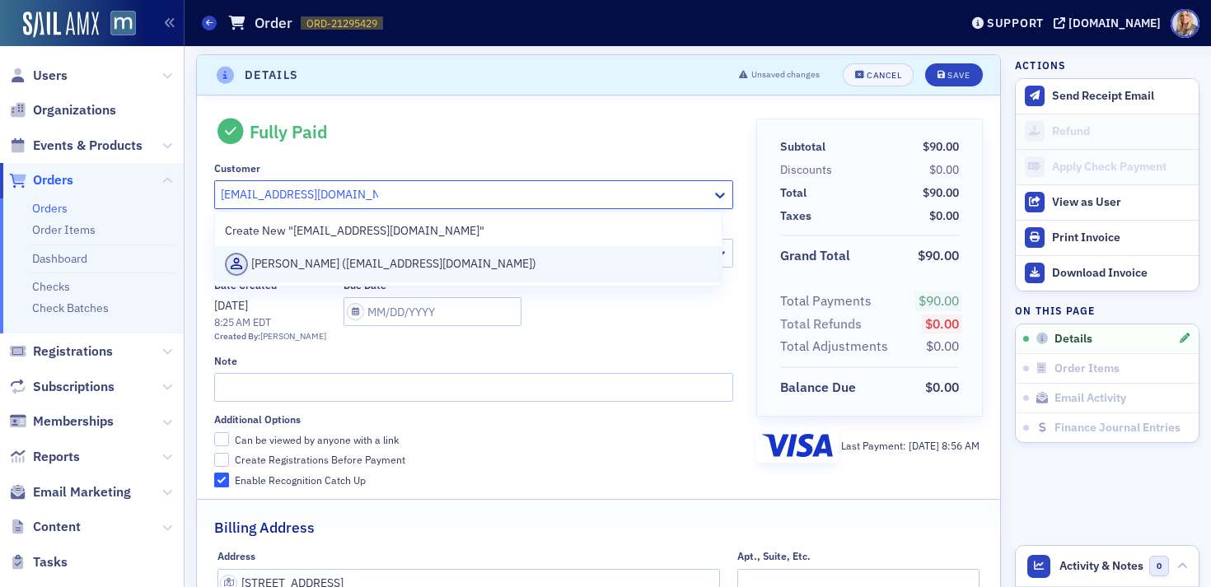
click at [386, 270] on div "Karen Johnson-Moore (kjohnsonmoore@co.pg.md.us)" at bounding box center [468, 264] width 487 height 23
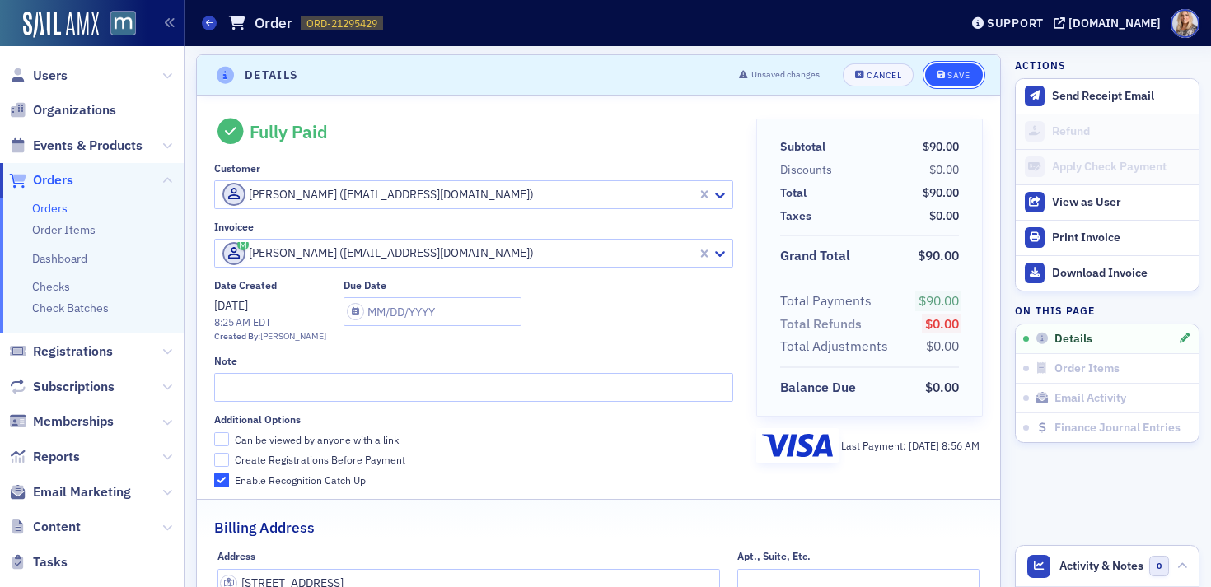
click at [960, 73] on div "Save" at bounding box center [958, 75] width 22 height 9
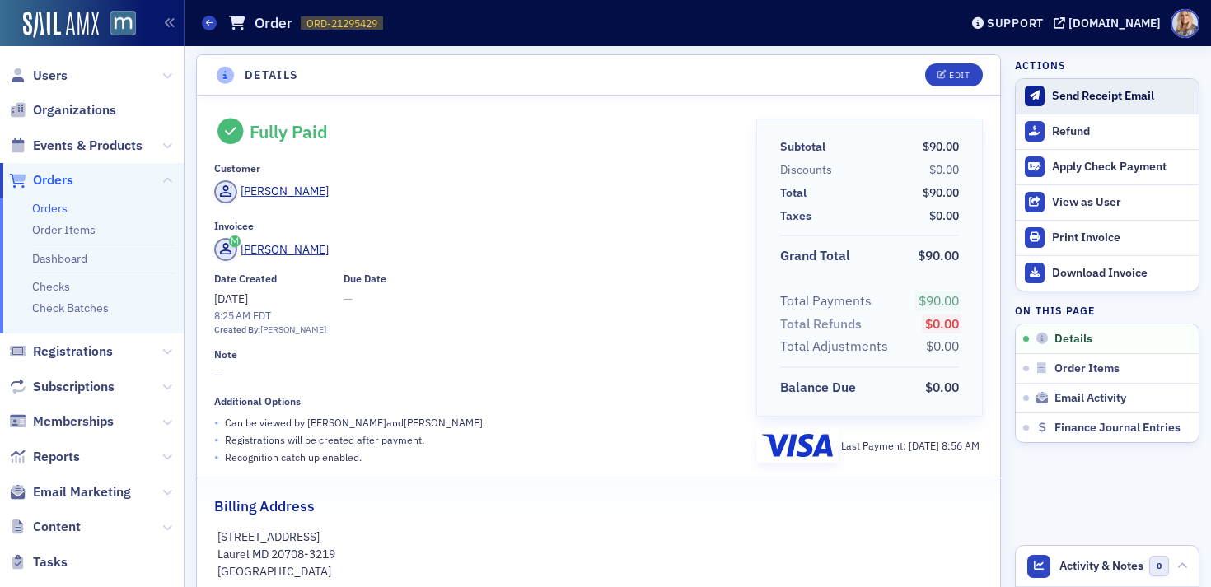
click at [1076, 94] on div "Send Receipt Email" at bounding box center [1121, 96] width 138 height 15
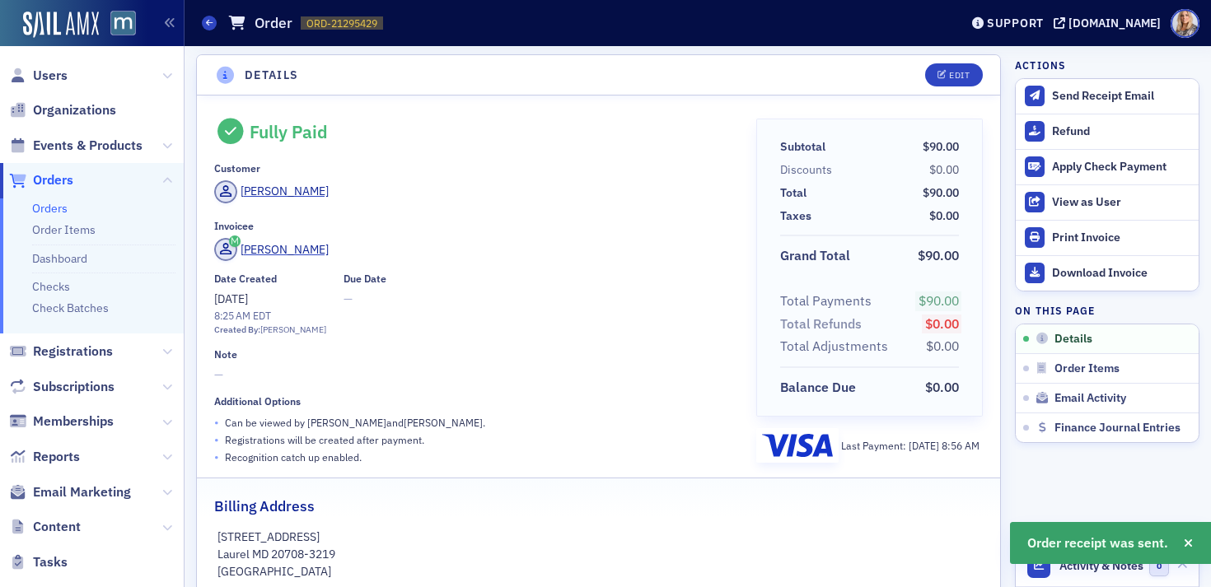
scroll to position [0, 0]
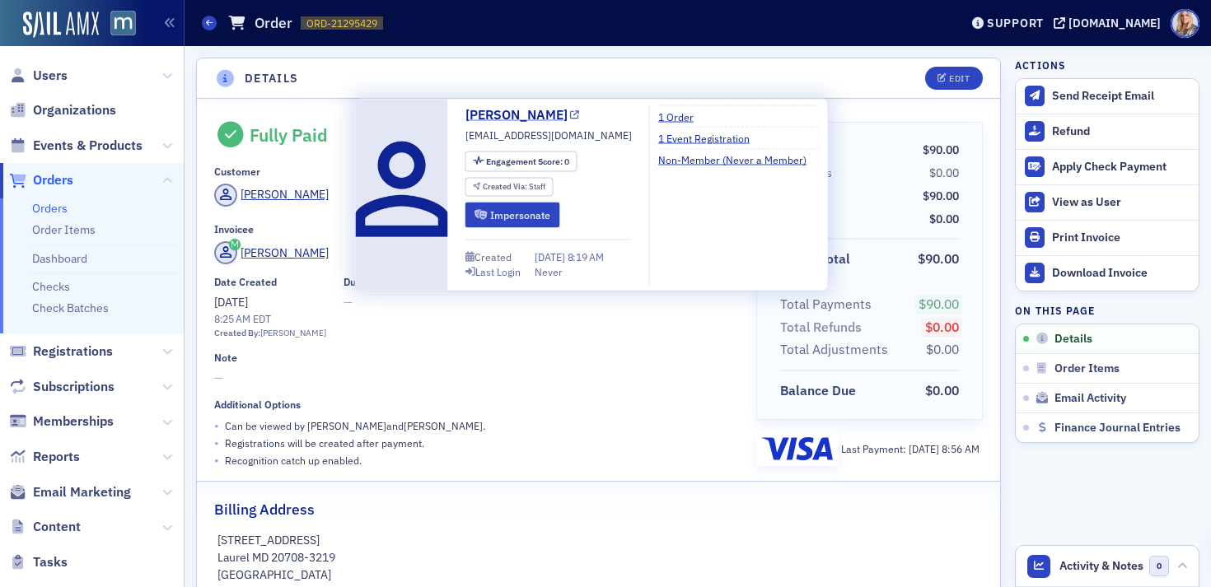
click at [495, 114] on link "[PERSON_NAME]" at bounding box center [522, 115] width 115 height 20
click at [719, 138] on link "1 Event Registration" at bounding box center [710, 137] width 104 height 15
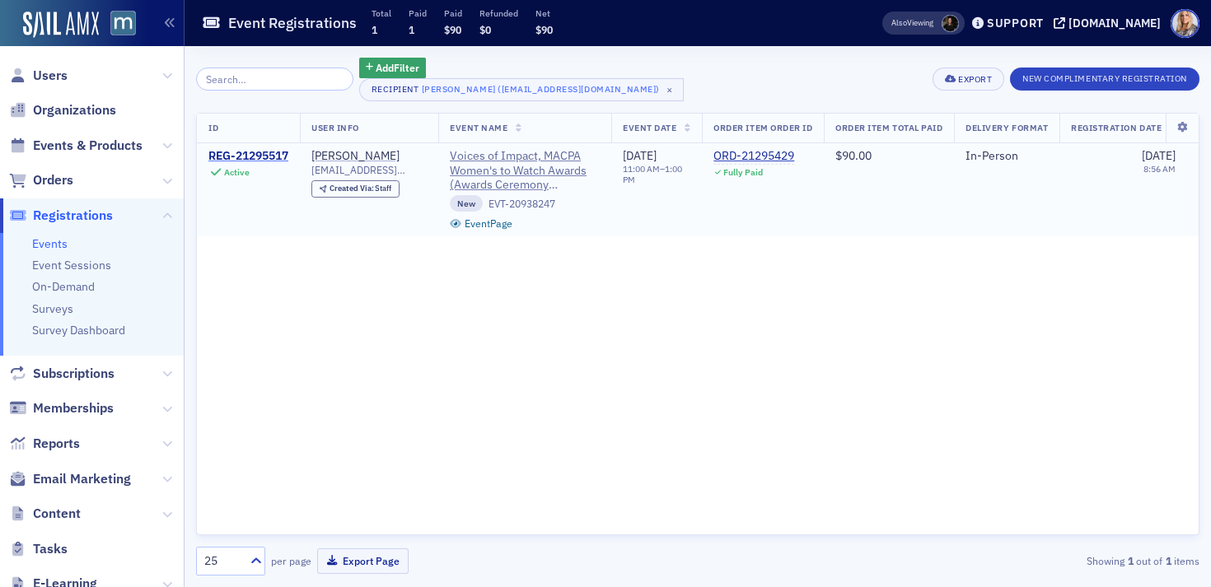
click at [274, 154] on div "REG-21295517" at bounding box center [248, 156] width 80 height 15
